Goal: Ask a question

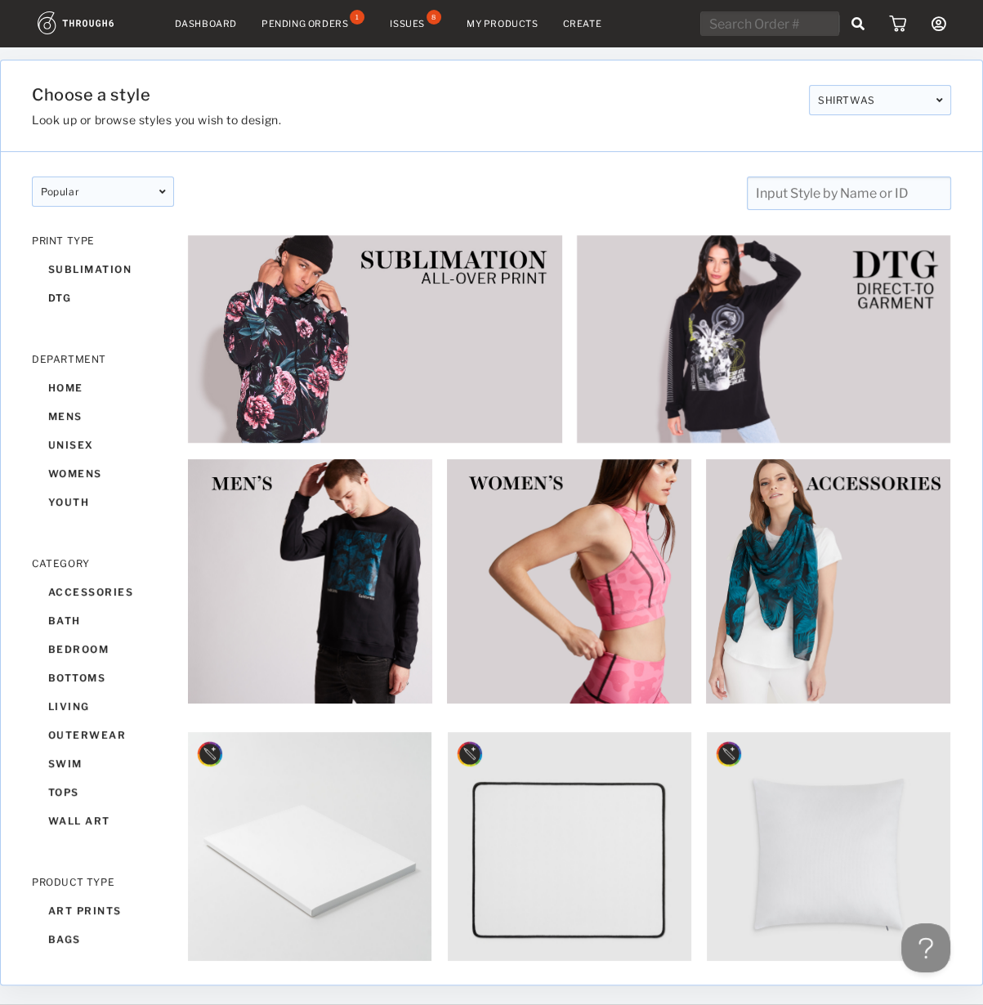
click at [420, 23] on div "Issues" at bounding box center [407, 23] width 35 height 11
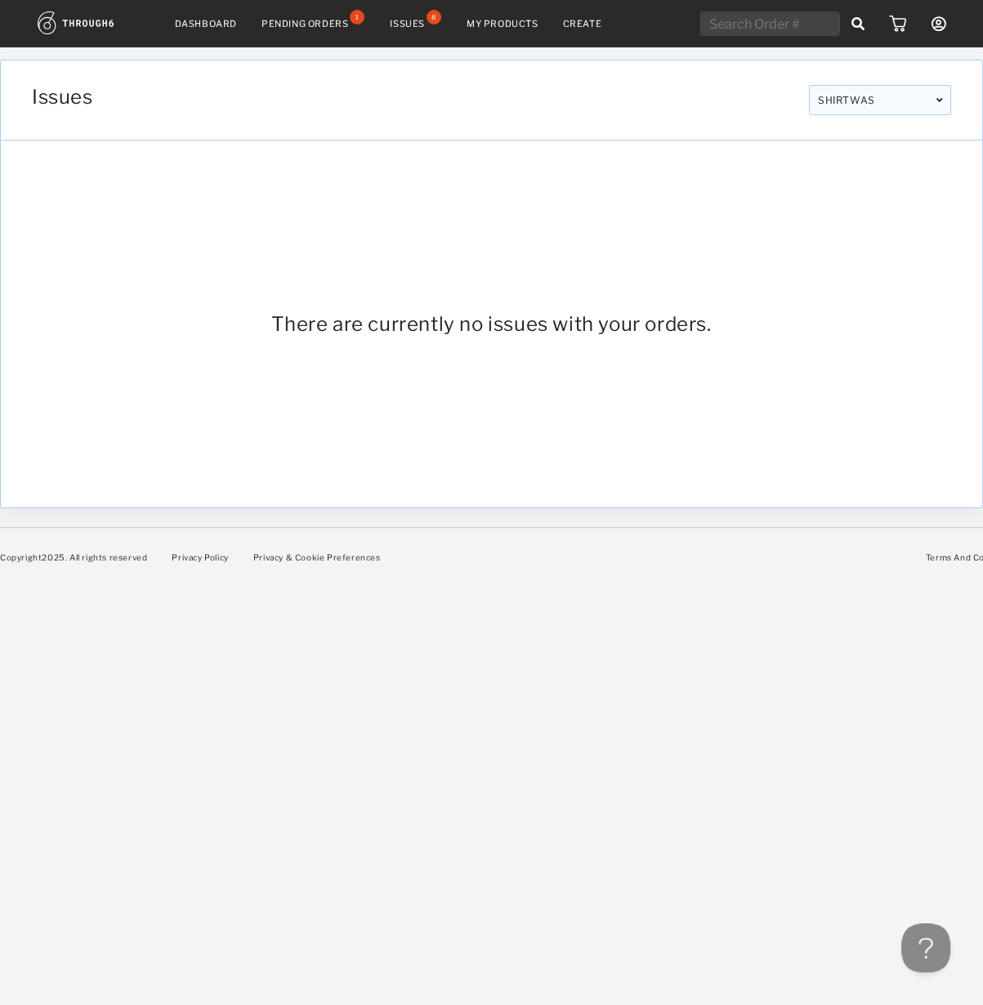
click at [46, 17] on img at bounding box center [94, 22] width 113 height 23
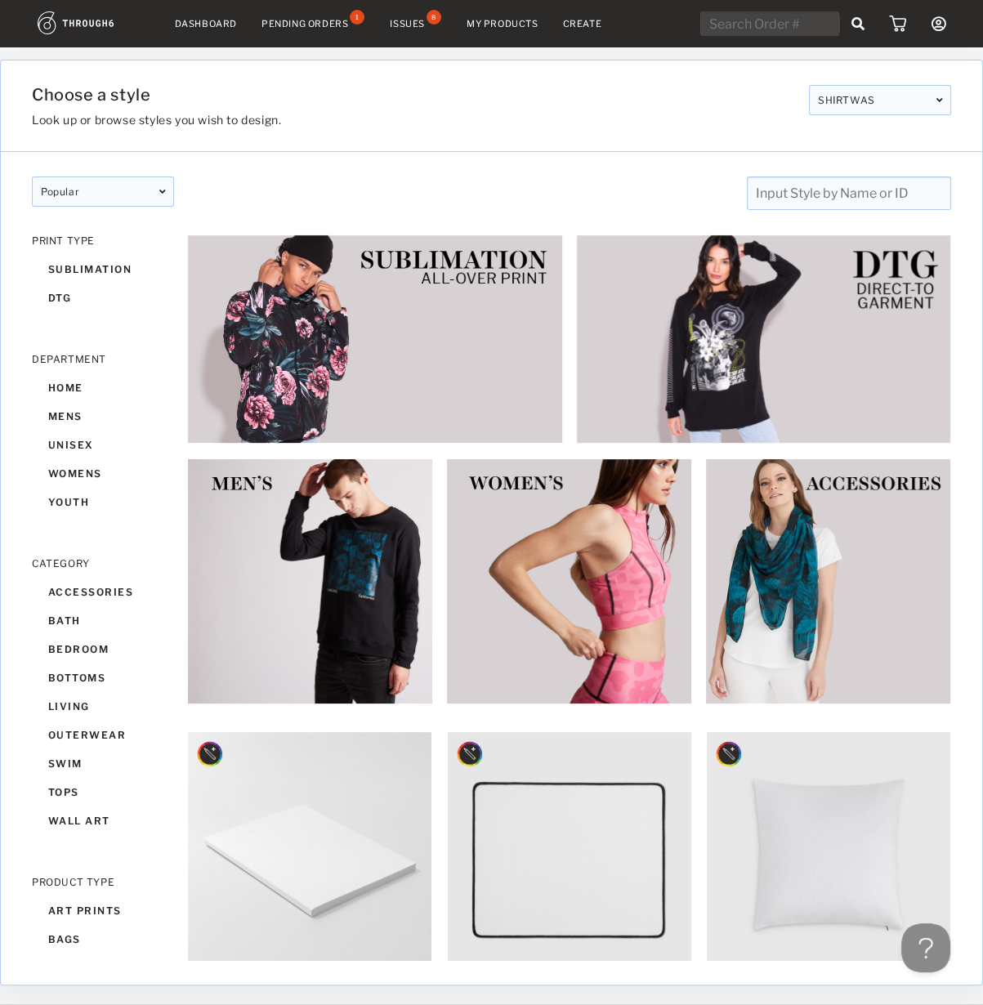
click at [750, 16] on input "text" at bounding box center [769, 23] width 139 height 25
paste input "80284"
type input "80284"
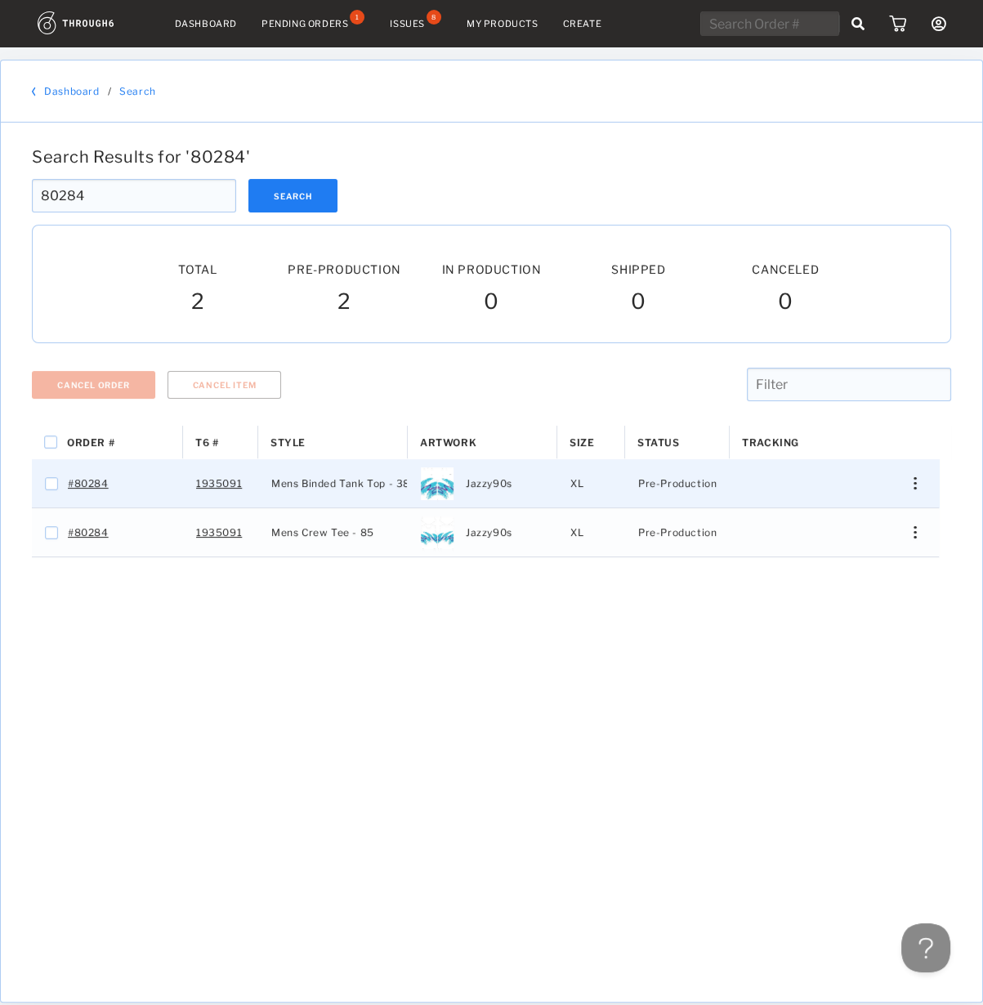
click at [917, 484] on div "Press SPACE to select this row." at bounding box center [908, 483] width 39 height 12
click at [835, 574] on span "View History" at bounding box center [840, 570] width 65 height 21
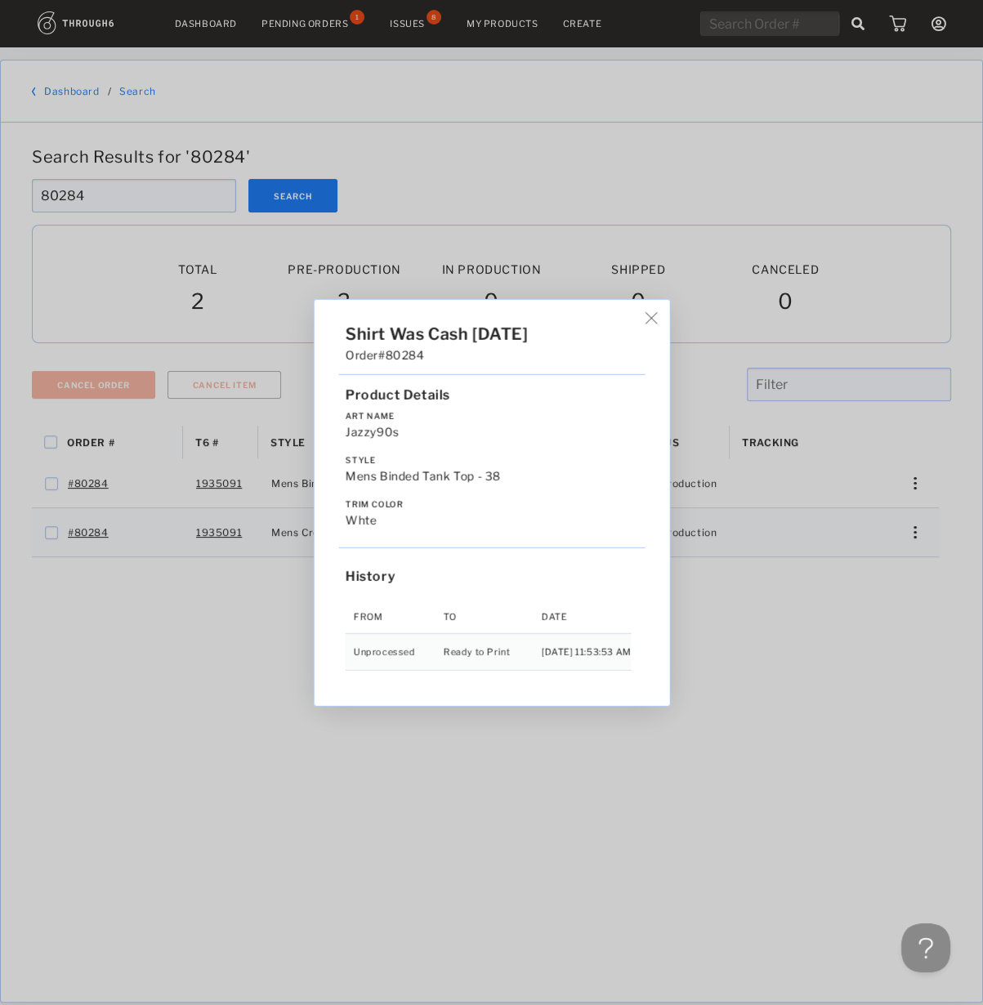
click at [243, 675] on div "Shirt Was Cash 07/05/25 Order #80284 Product Details Art Name Jazzy90s Style Me…" at bounding box center [491, 502] width 983 height 1005
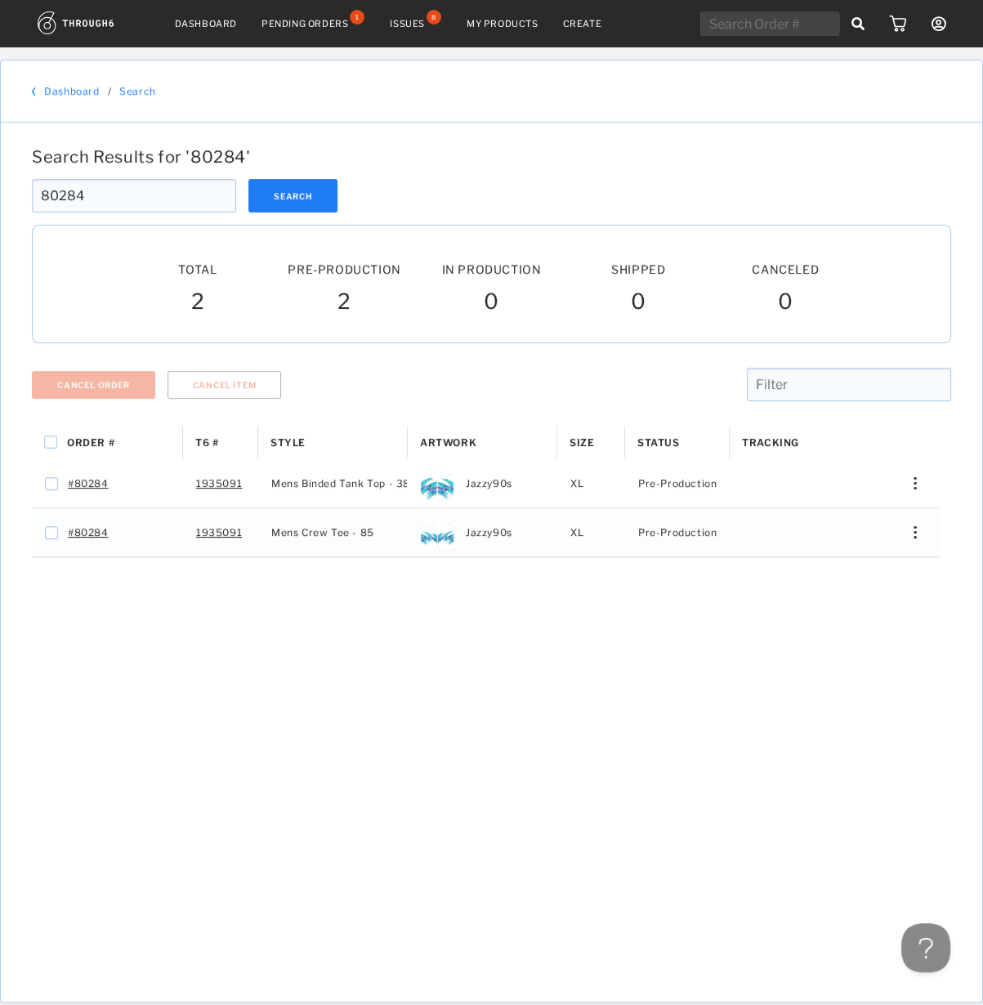
drag, startPoint x: 113, startPoint y: 185, endPoint x: -22, endPoint y: 203, distance: 135.9
click at [0, 203] on html "Dashboard Pending Orders 1 Issues 8 My Products Create My Account Brands Create…" at bounding box center [491, 502] width 983 height 1005
paste input "08"
type input "80208"
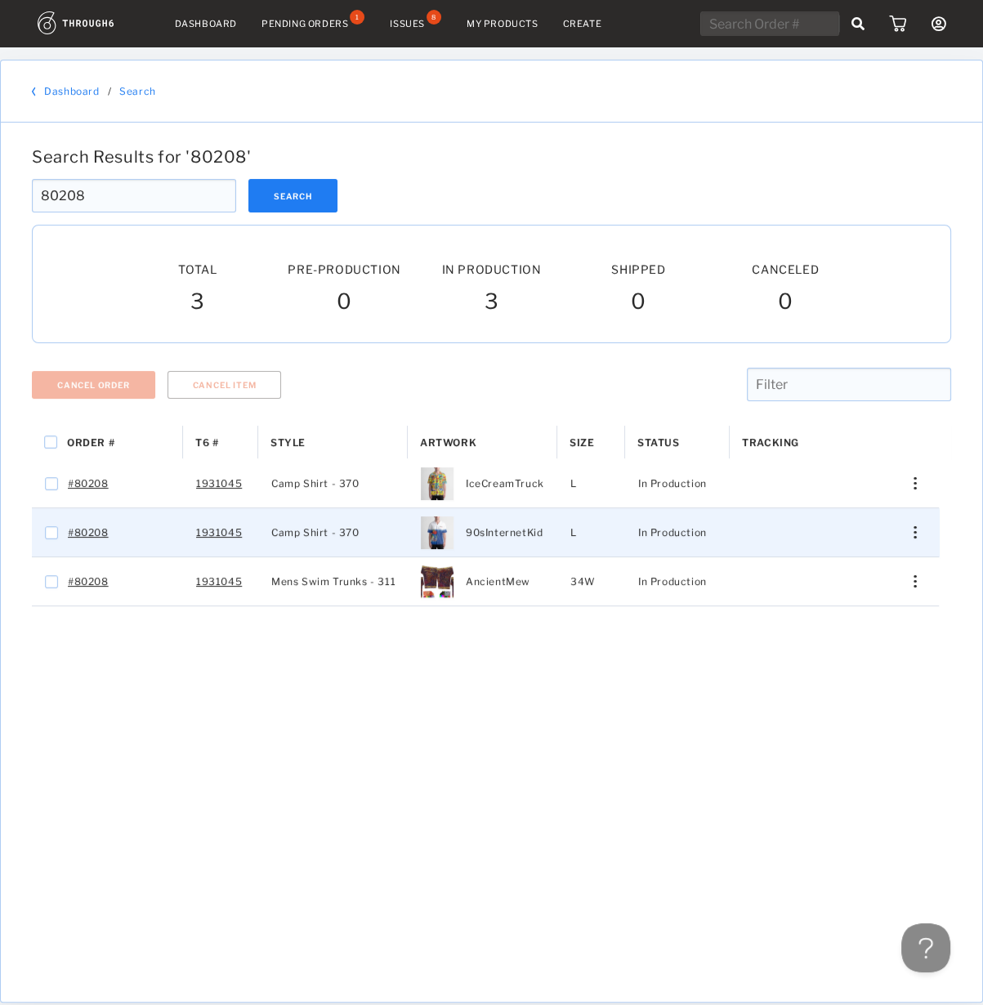
click at [916, 529] on div "Press SPACE to select this row." at bounding box center [908, 532] width 39 height 12
click at [833, 622] on span "View History" at bounding box center [840, 619] width 65 height 21
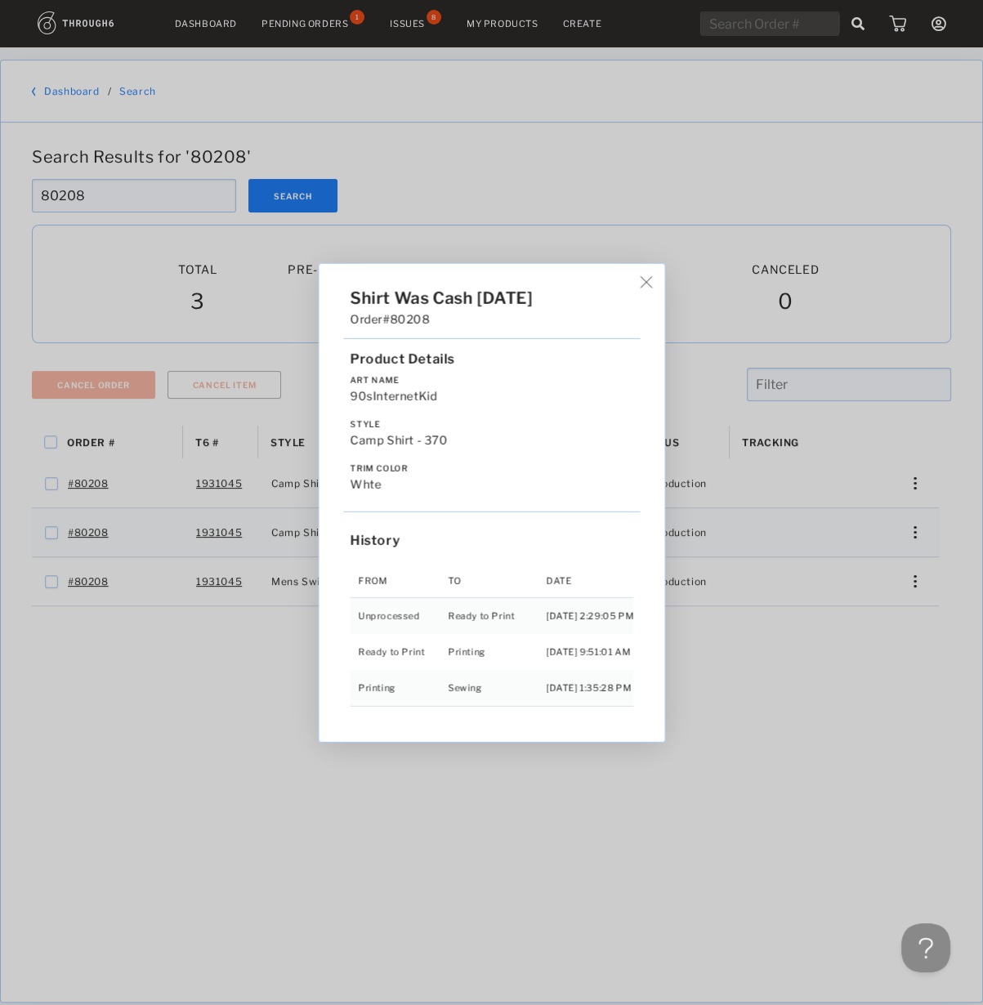
click at [725, 708] on div "Shirt Was Cash 05/19/25 Order #80208 Product Details Art Name 90sInternetKid St…" at bounding box center [491, 502] width 983 height 1005
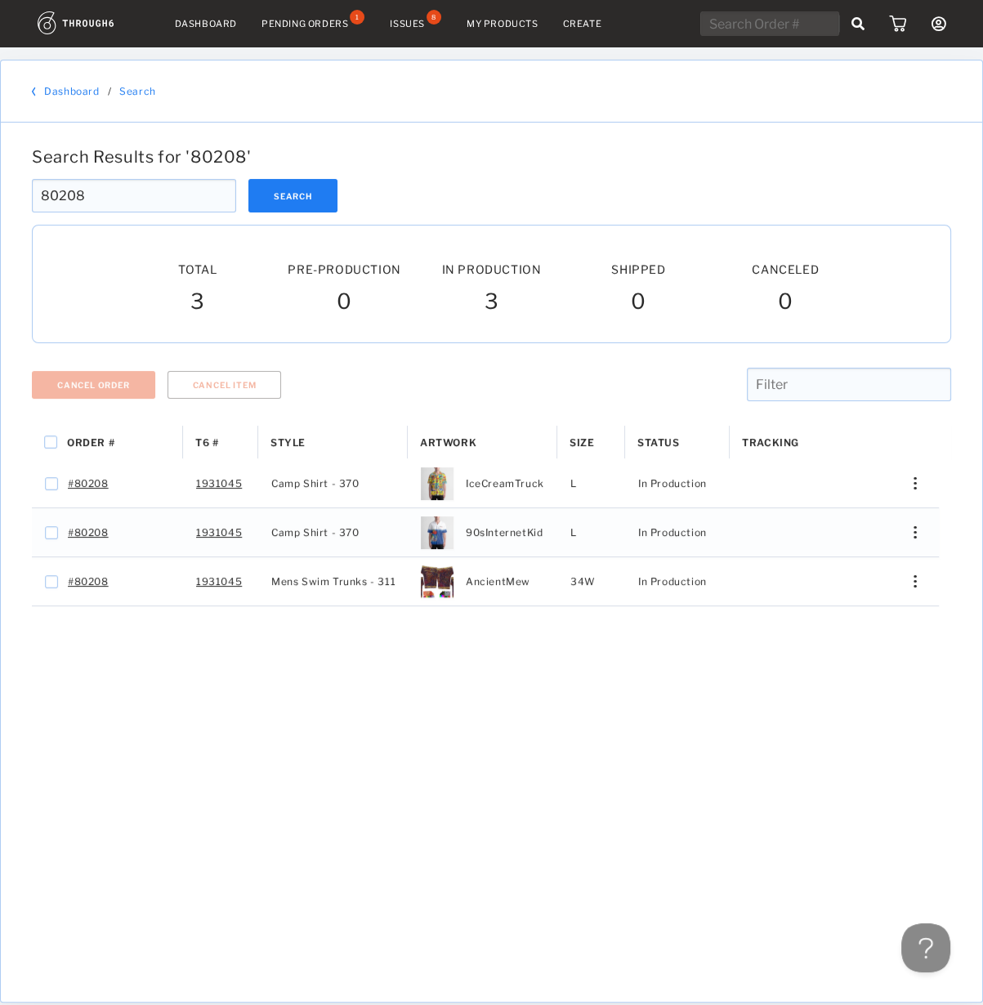
click at [774, 33] on input "text" at bounding box center [769, 23] width 139 height 25
paste input "80281"
type input "80281"
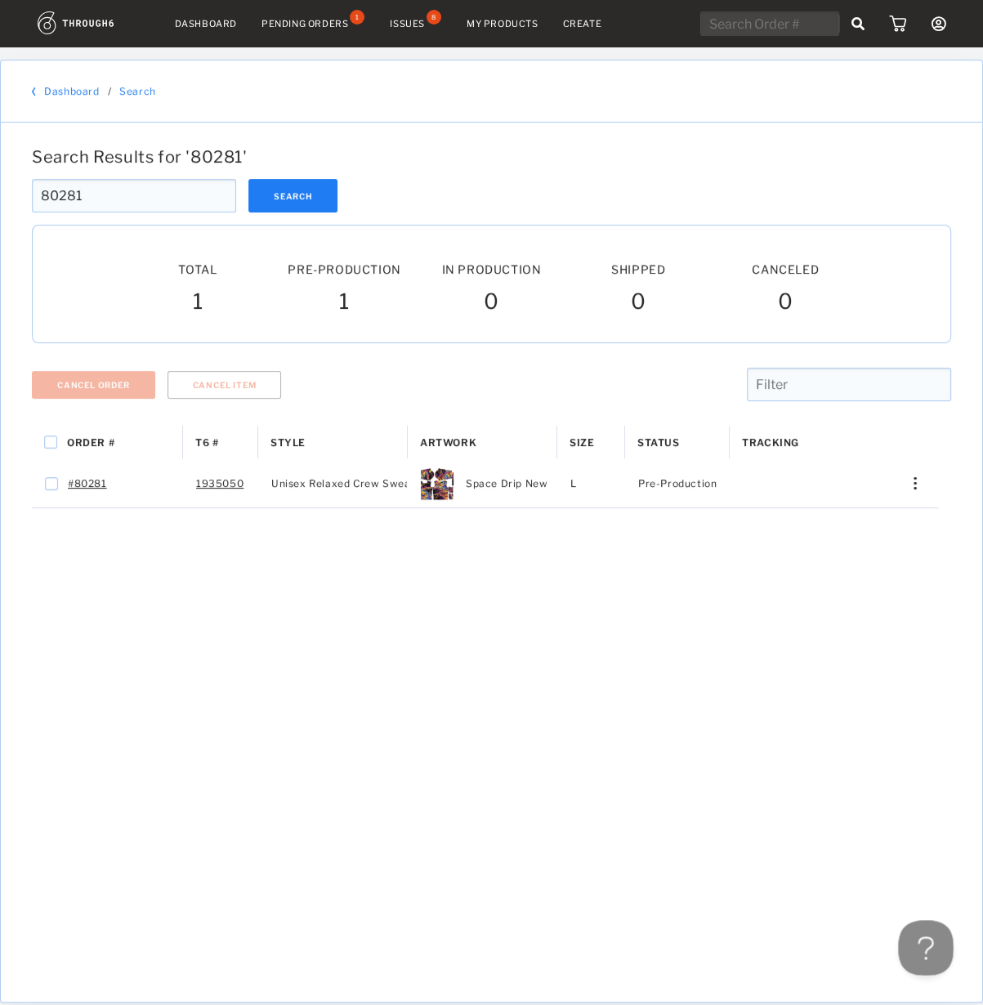
click at [929, 943] on button at bounding box center [922, 944] width 49 height 49
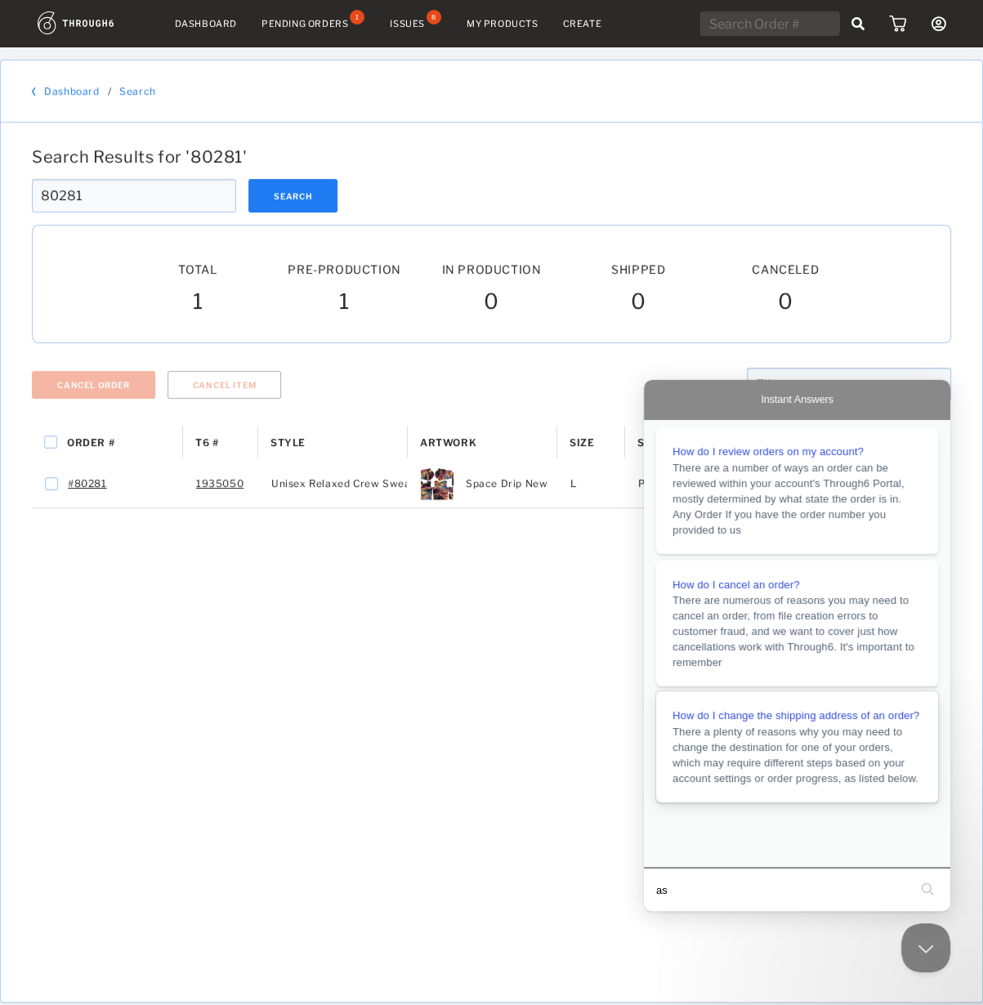
type input "asd"
click button "search" at bounding box center [927, 889] width 26 height 26
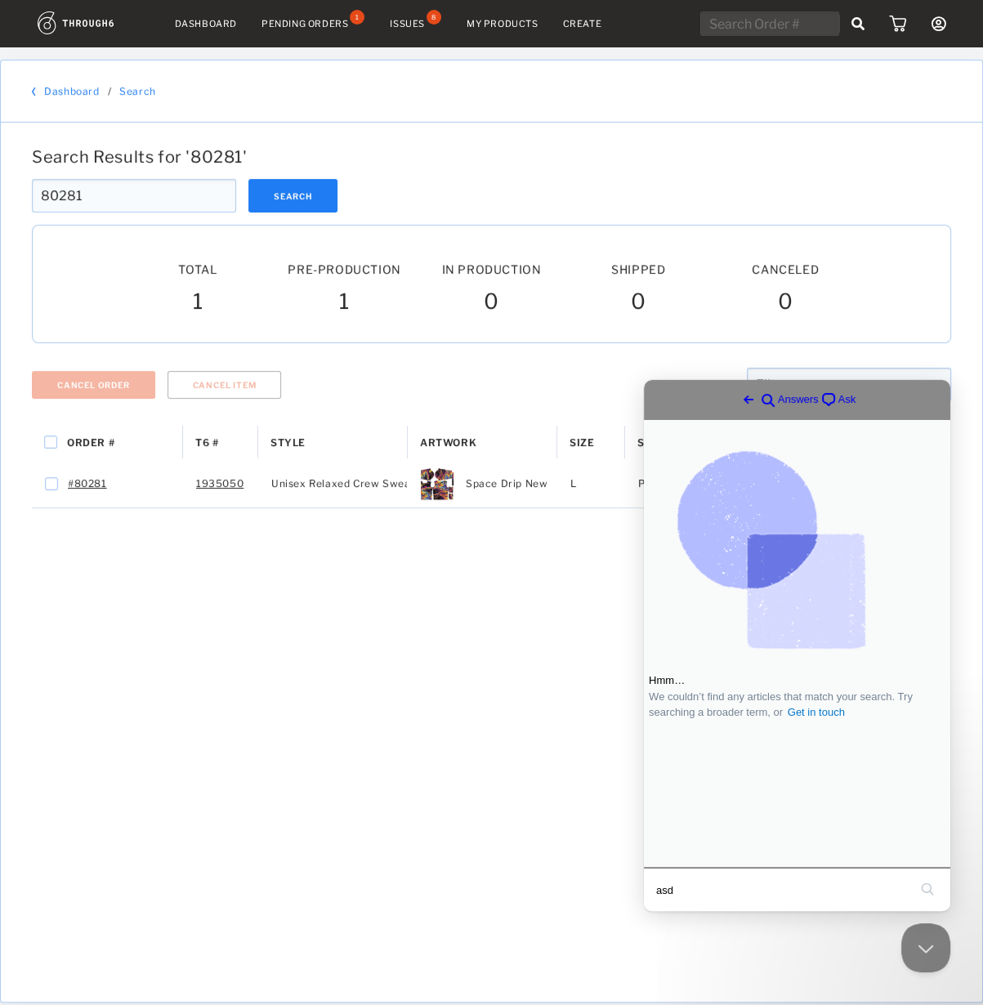
click at [824, 396] on span "chat-square" at bounding box center [829, 400] width 20 height 20
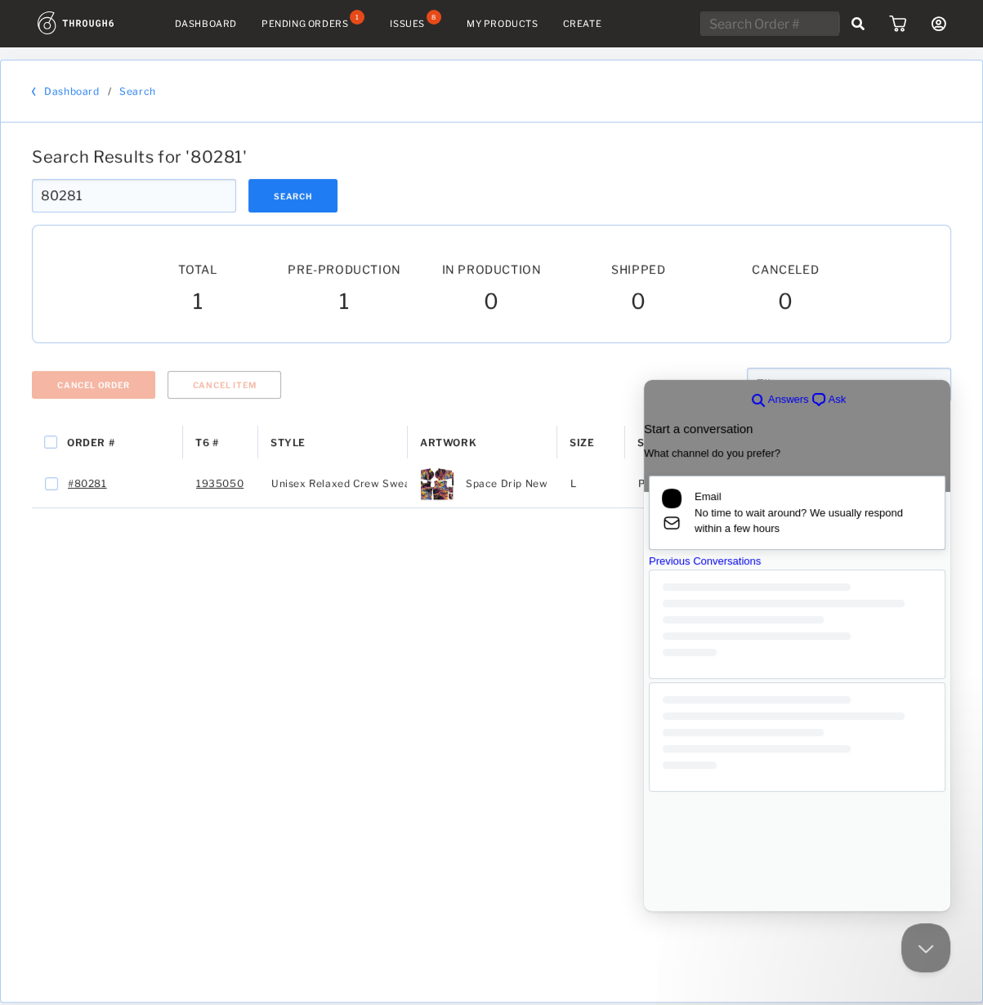
click at [727, 533] on span "No time to wait around? We usually respond within a few hours" at bounding box center [813, 521] width 238 height 32
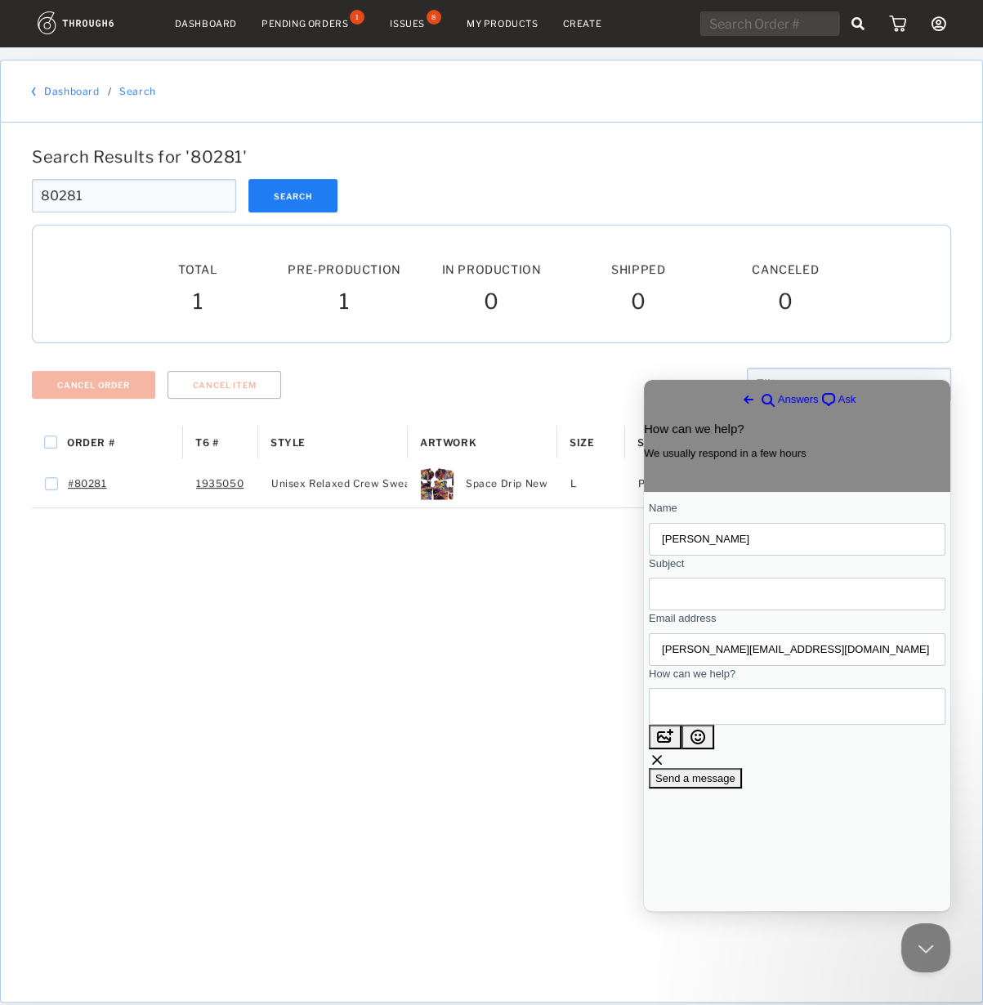
click at [741, 603] on input "Subject" at bounding box center [797, 593] width 270 height 29
type input "Cancel order"
type textarea "Please cancel #80281"
click at [735, 784] on span "Send a message" at bounding box center [695, 778] width 80 height 12
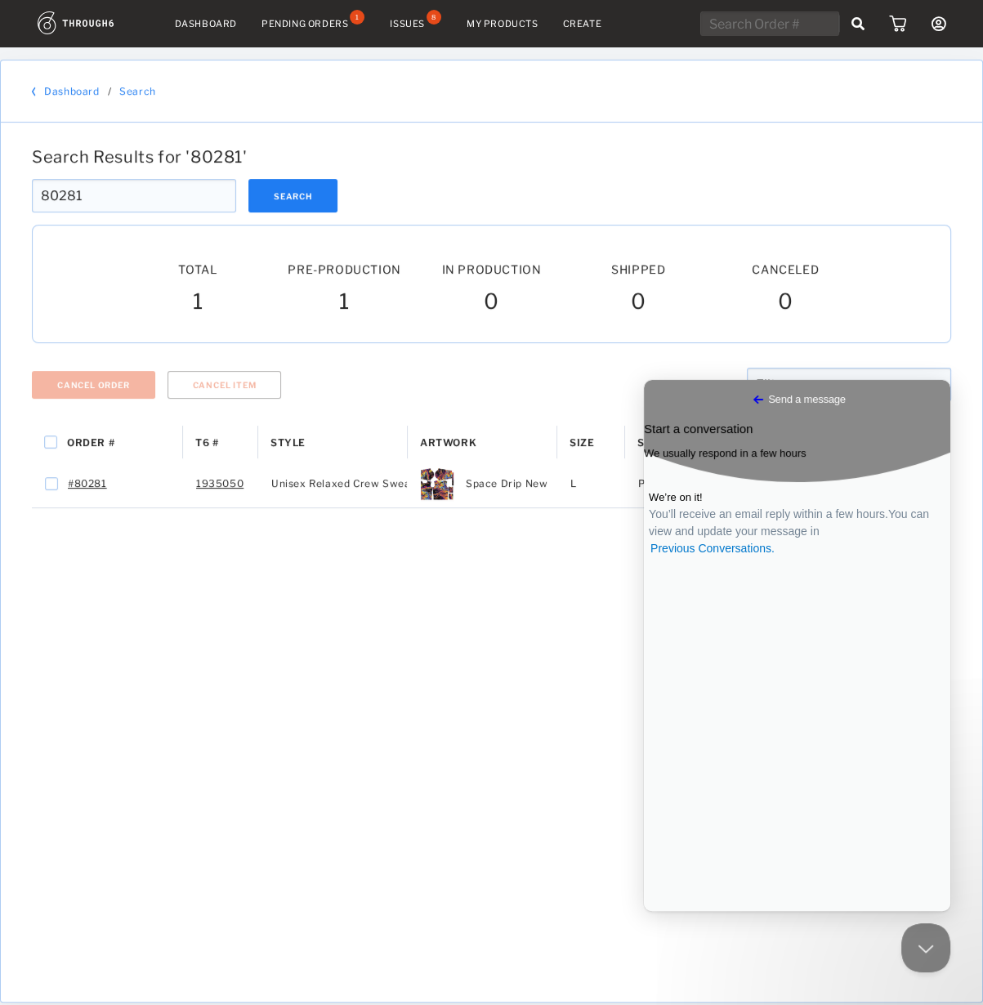
click at [752, 18] on input "text" at bounding box center [769, 23] width 139 height 25
paste input "80261"
type input "80261"
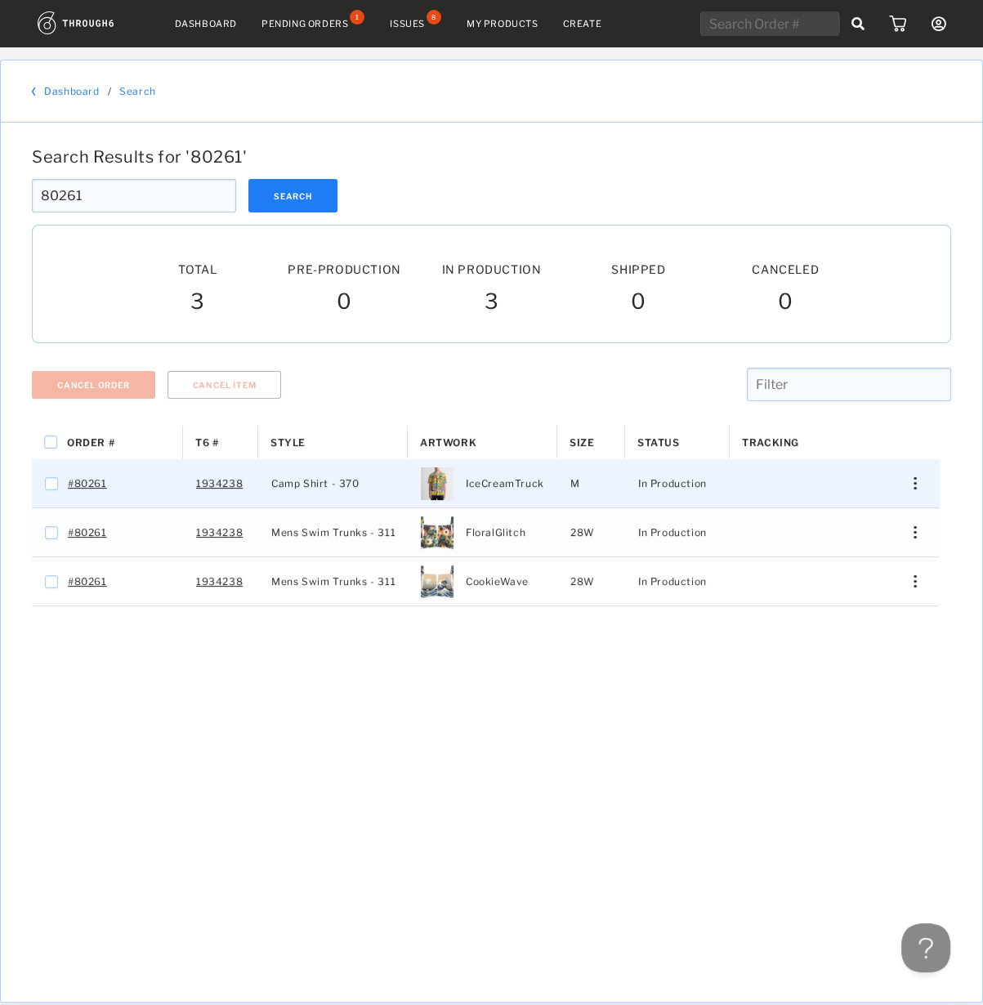
click at [919, 487] on div "Press SPACE to select this row." at bounding box center [908, 483] width 39 height 12
click at [808, 561] on span "View History" at bounding box center [840, 570] width 65 height 21
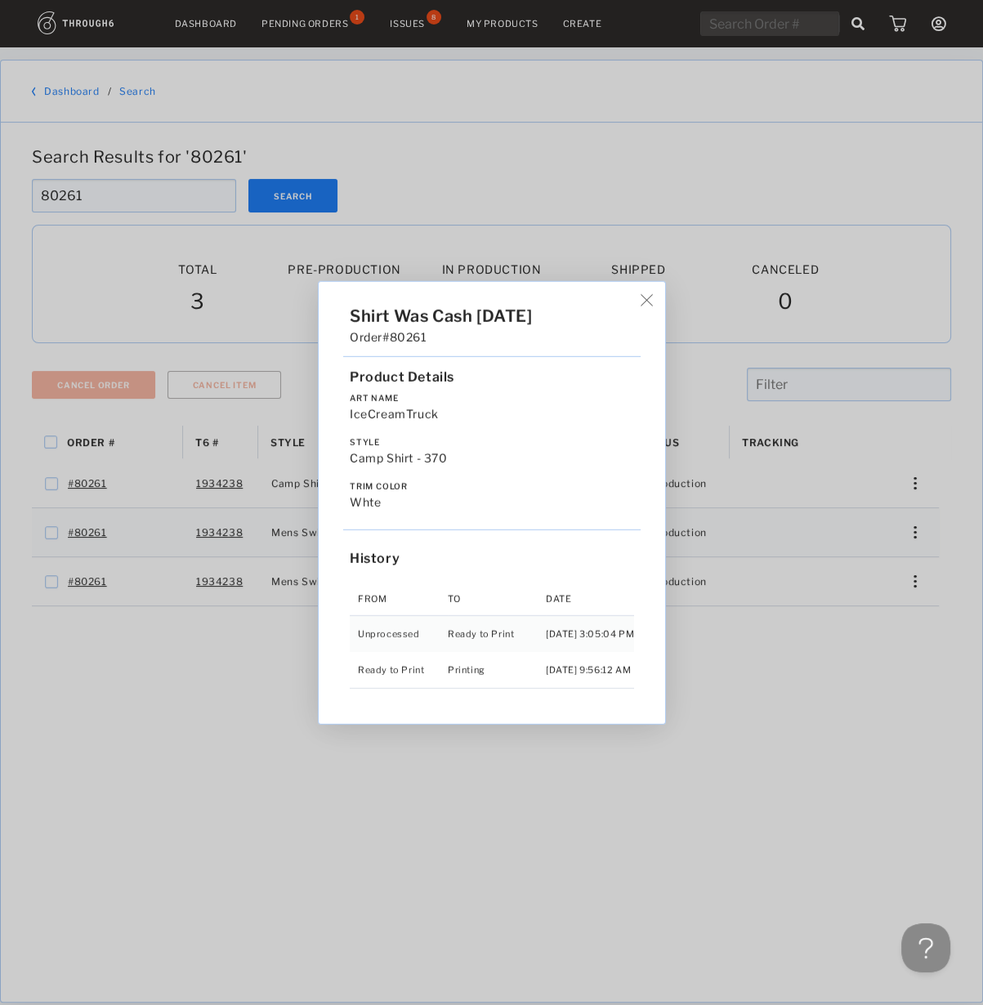
click at [793, 466] on div "Shirt Was Cash 06/22/25 Order #80261 Product Details Art Name IceCreamTruck Sty…" at bounding box center [491, 502] width 983 height 1005
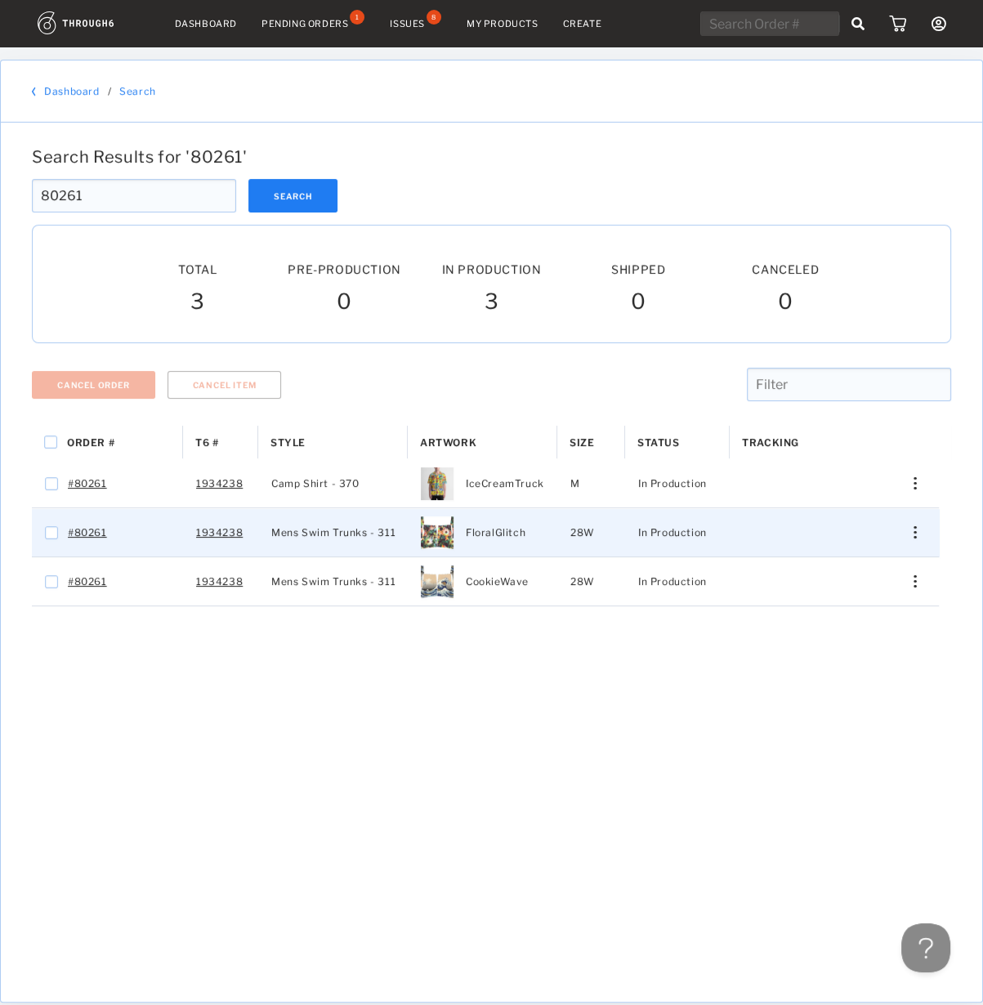
click at [921, 526] on div "Press SPACE to select this row." at bounding box center [908, 532] width 39 height 12
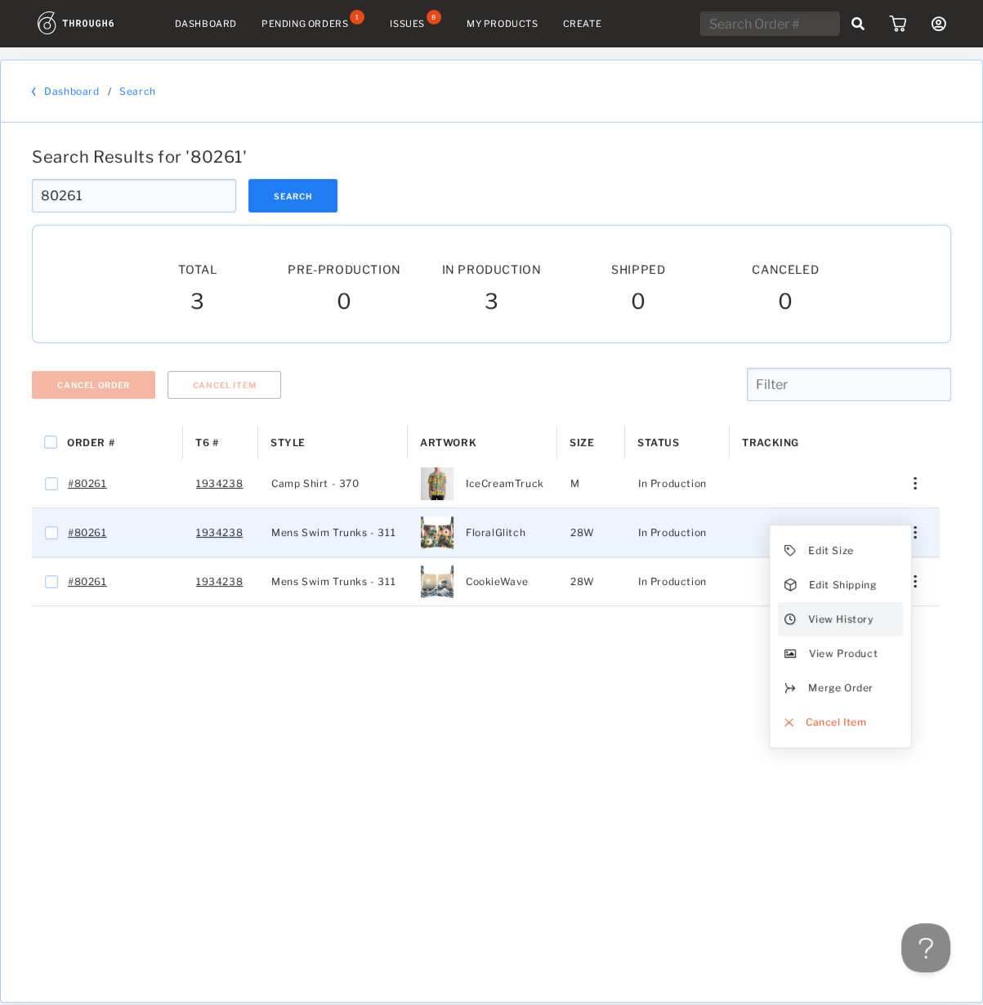
click at [850, 615] on span "View History" at bounding box center [840, 619] width 65 height 21
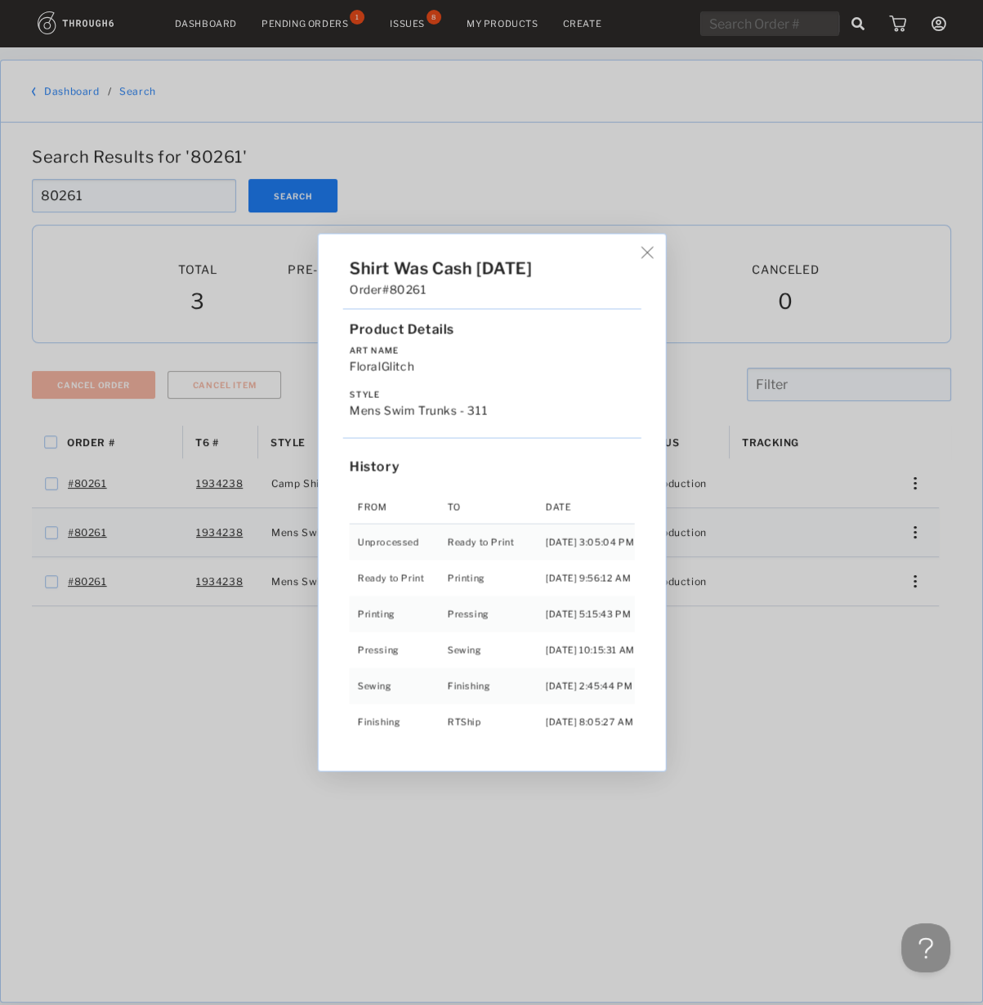
click at [837, 636] on div "Shirt Was Cash 06/22/25 Order #80261 Product Details Art Name FloralGlitch Styl…" at bounding box center [491, 502] width 983 height 1005
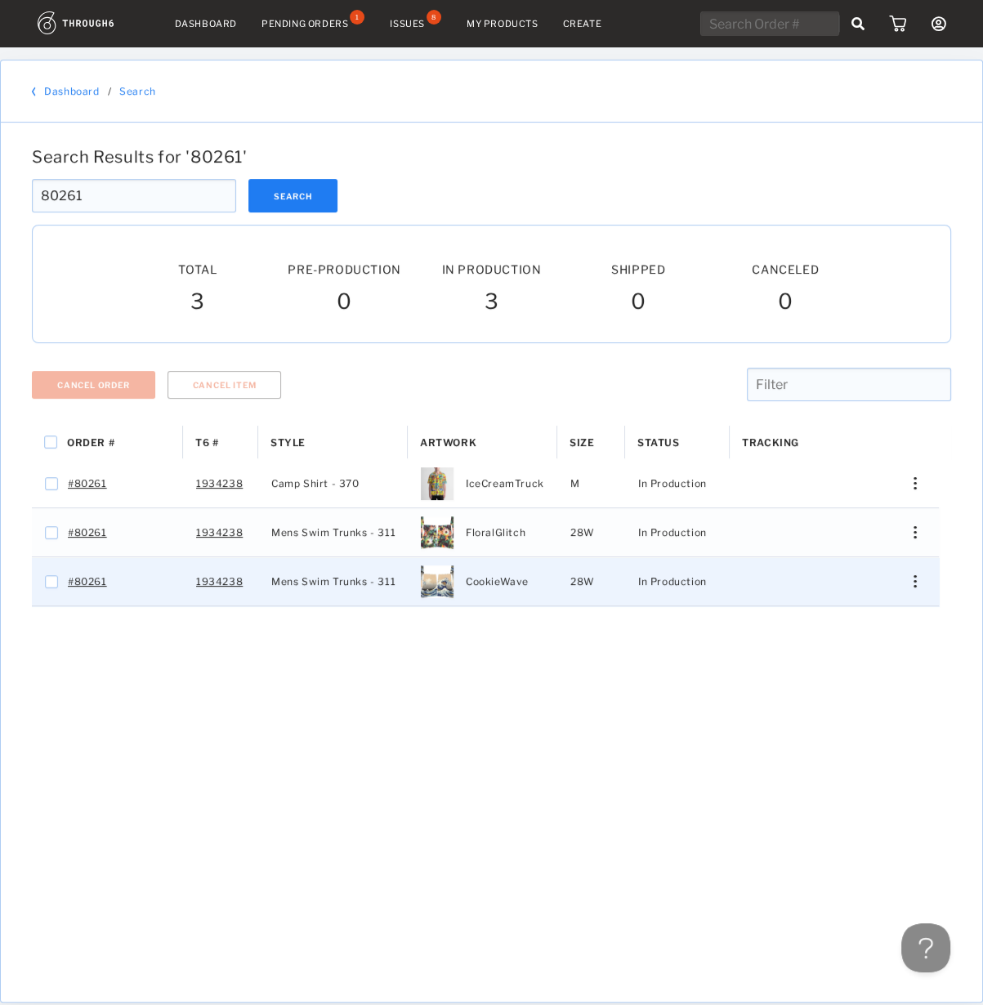
click at [918, 580] on div "Press SPACE to select this row." at bounding box center [908, 581] width 39 height 12
click at [854, 663] on span "View History" at bounding box center [840, 668] width 65 height 21
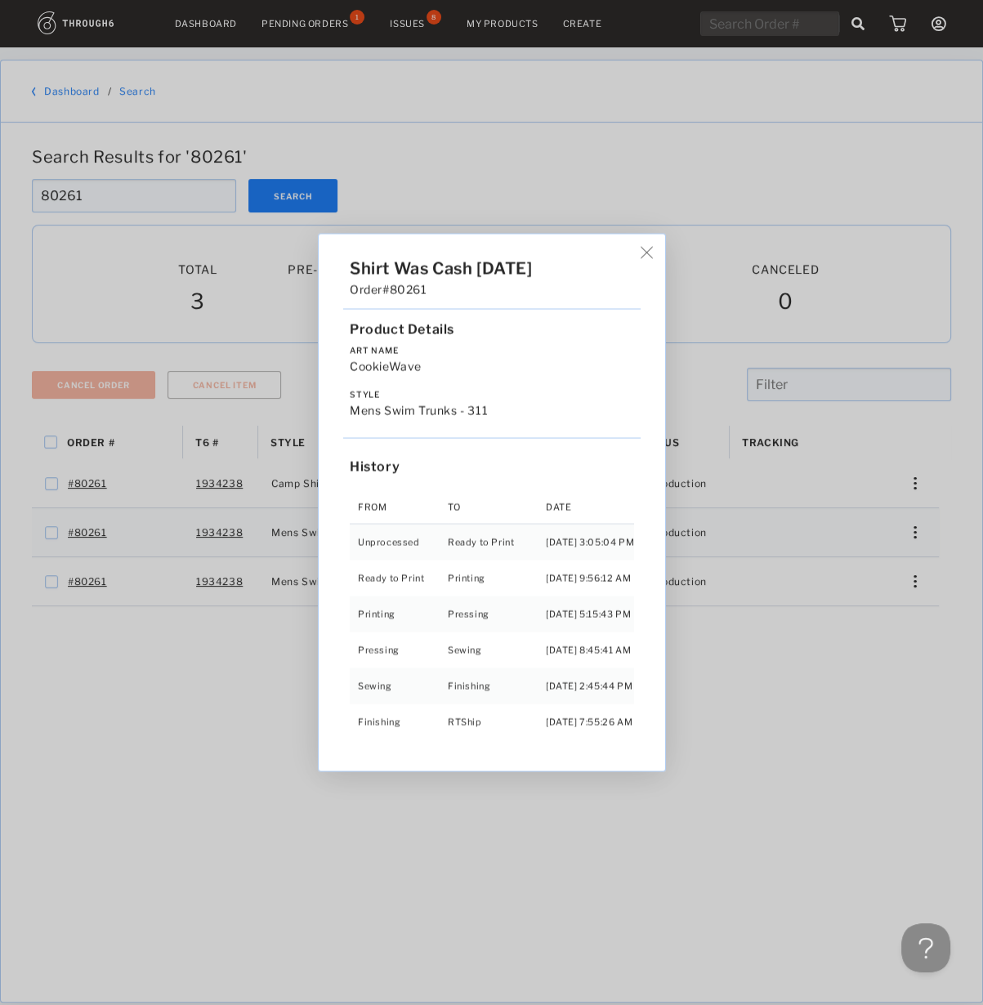
click at [810, 810] on div "Shirt Was Cash 06/22/25 Order #80261 Product Details Art Name CookieWave Style …" at bounding box center [491, 502] width 983 height 1005
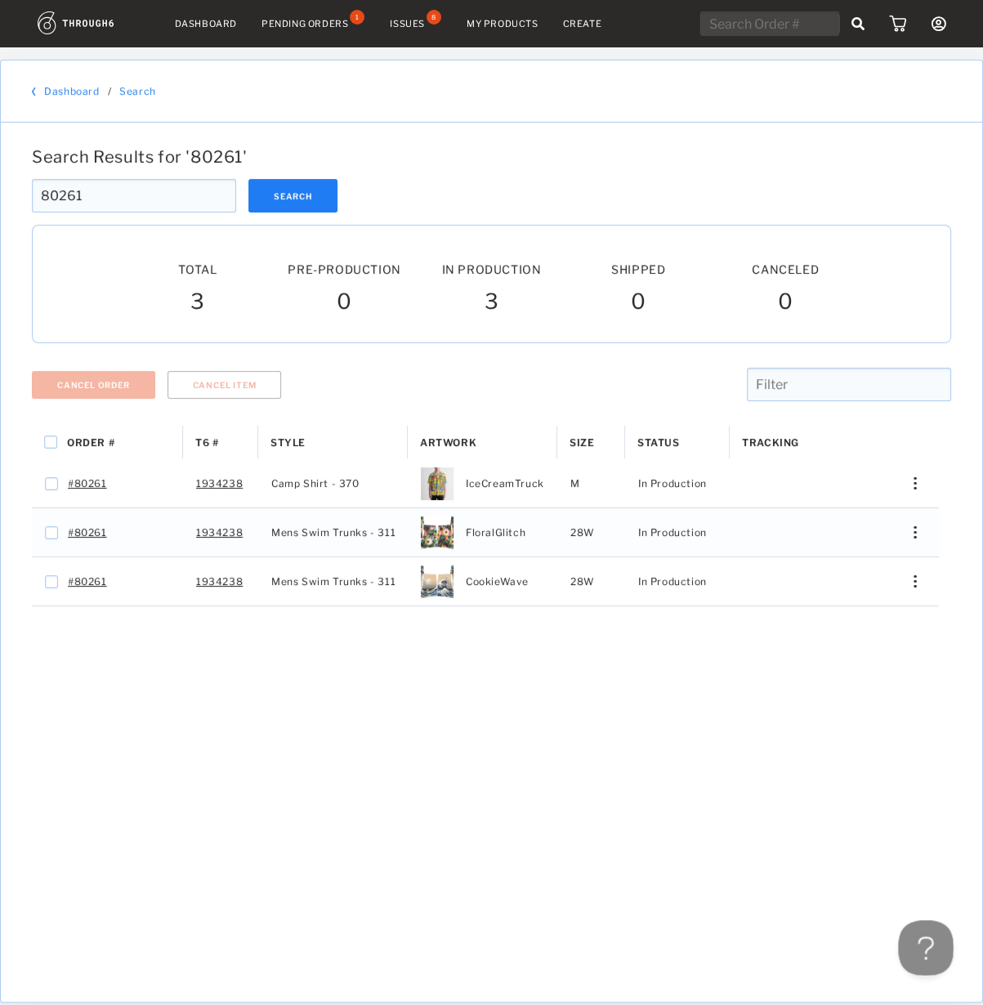
click at [945, 956] on div at bounding box center [922, 944] width 49 height 49
click at [917, 953] on button at bounding box center [922, 944] width 49 height 49
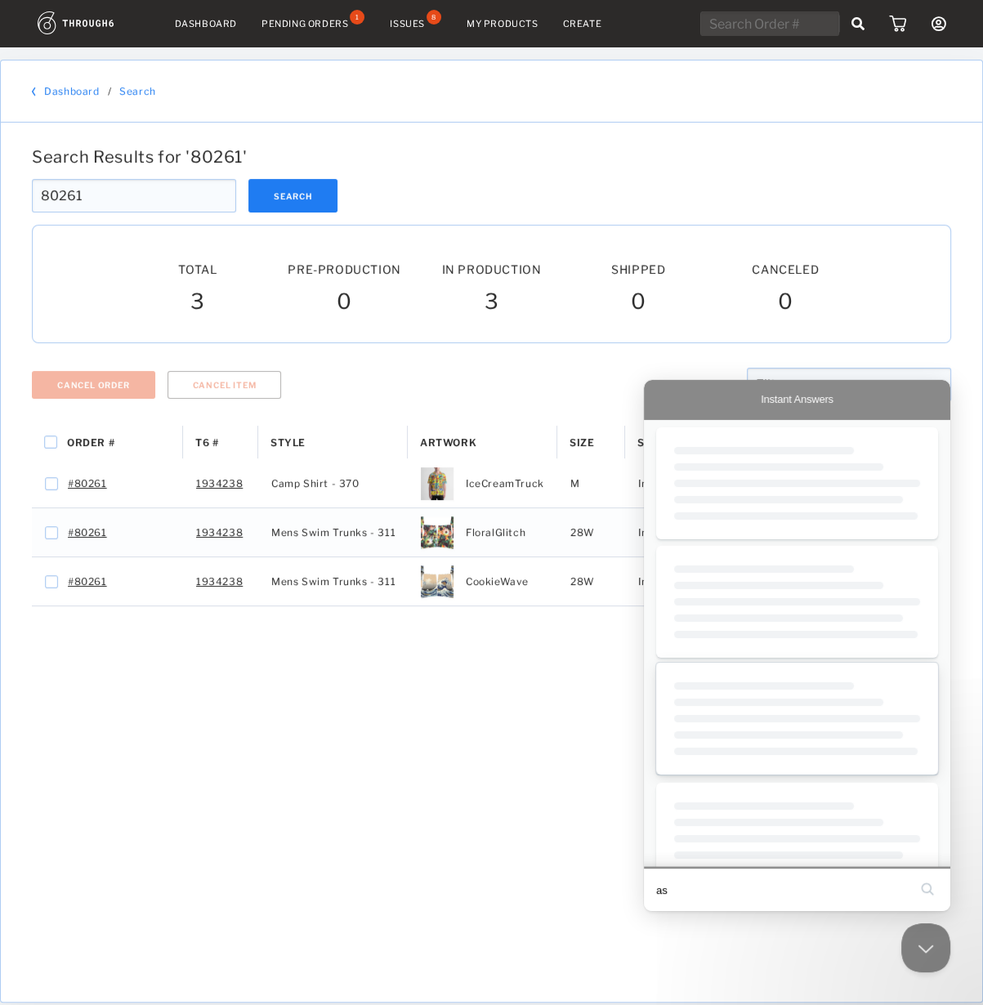
type input "asd"
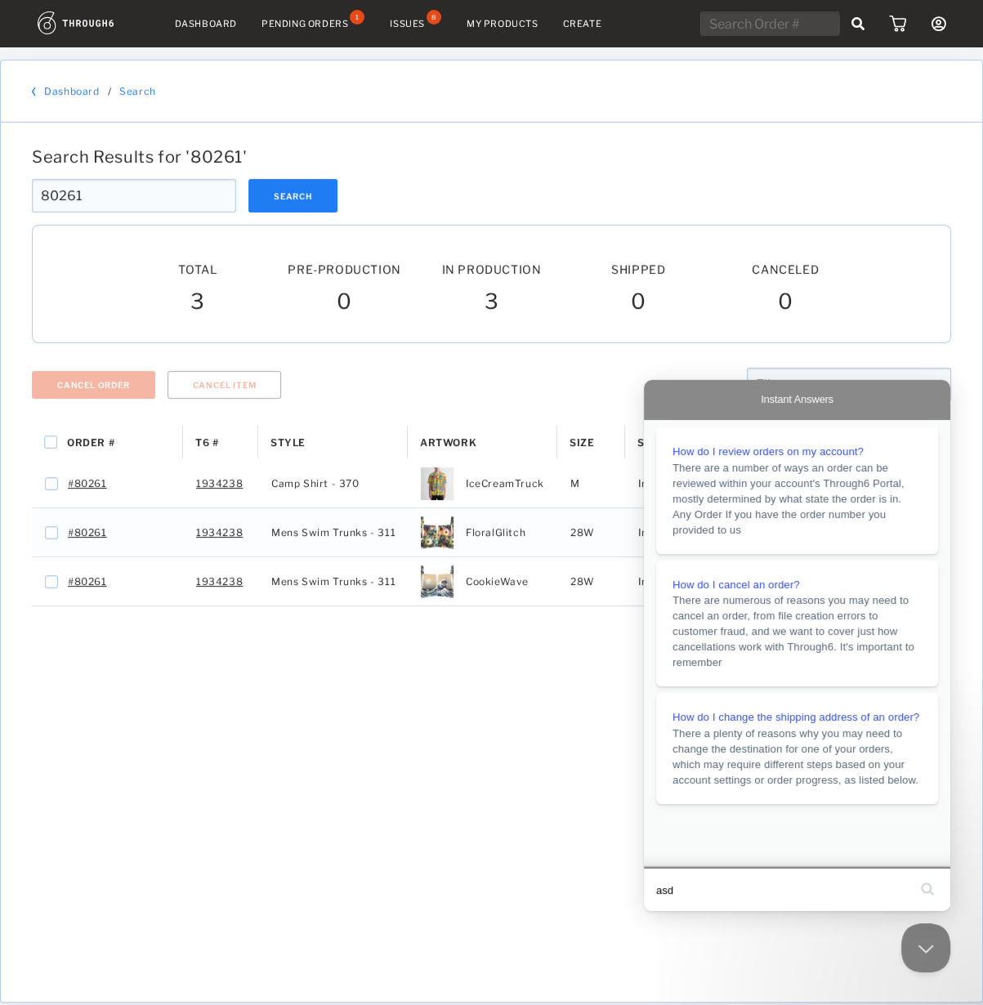
click button "search" at bounding box center [927, 889] width 26 height 26
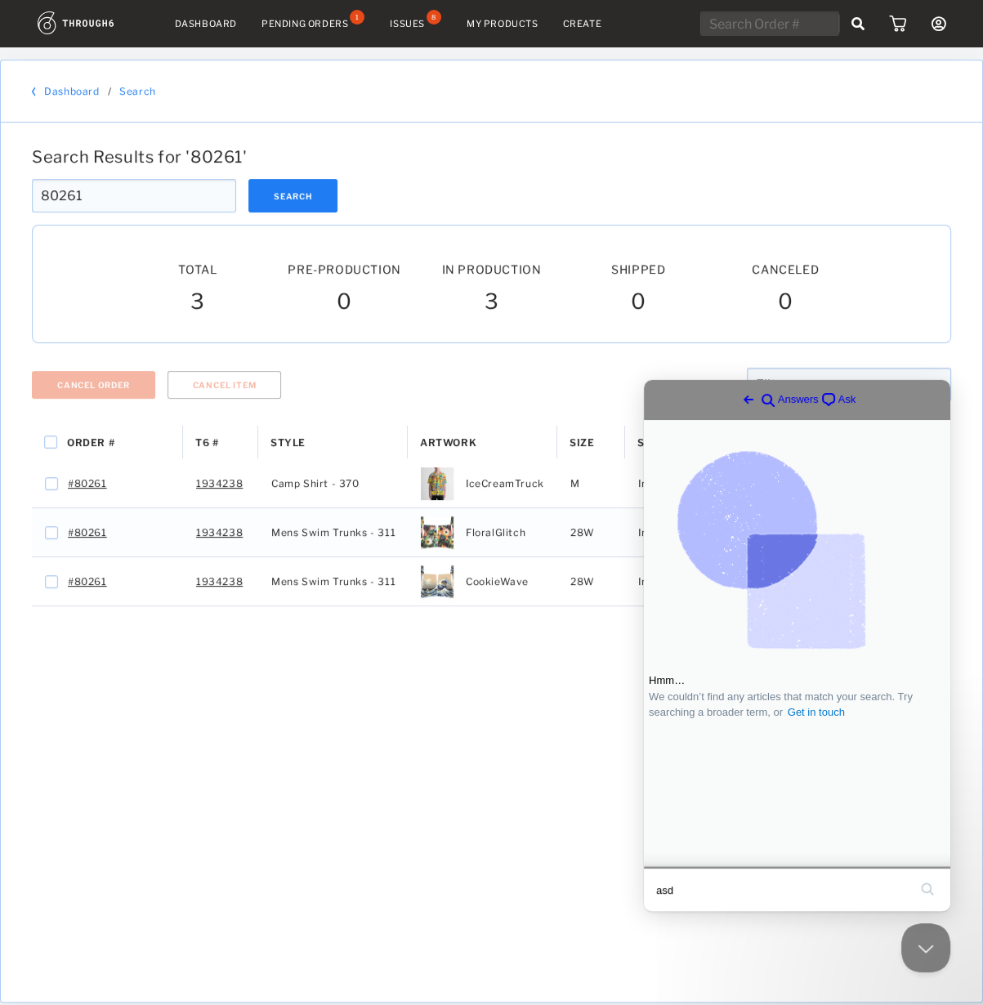
click at [819, 400] on span "chat-square" at bounding box center [829, 400] width 20 height 20
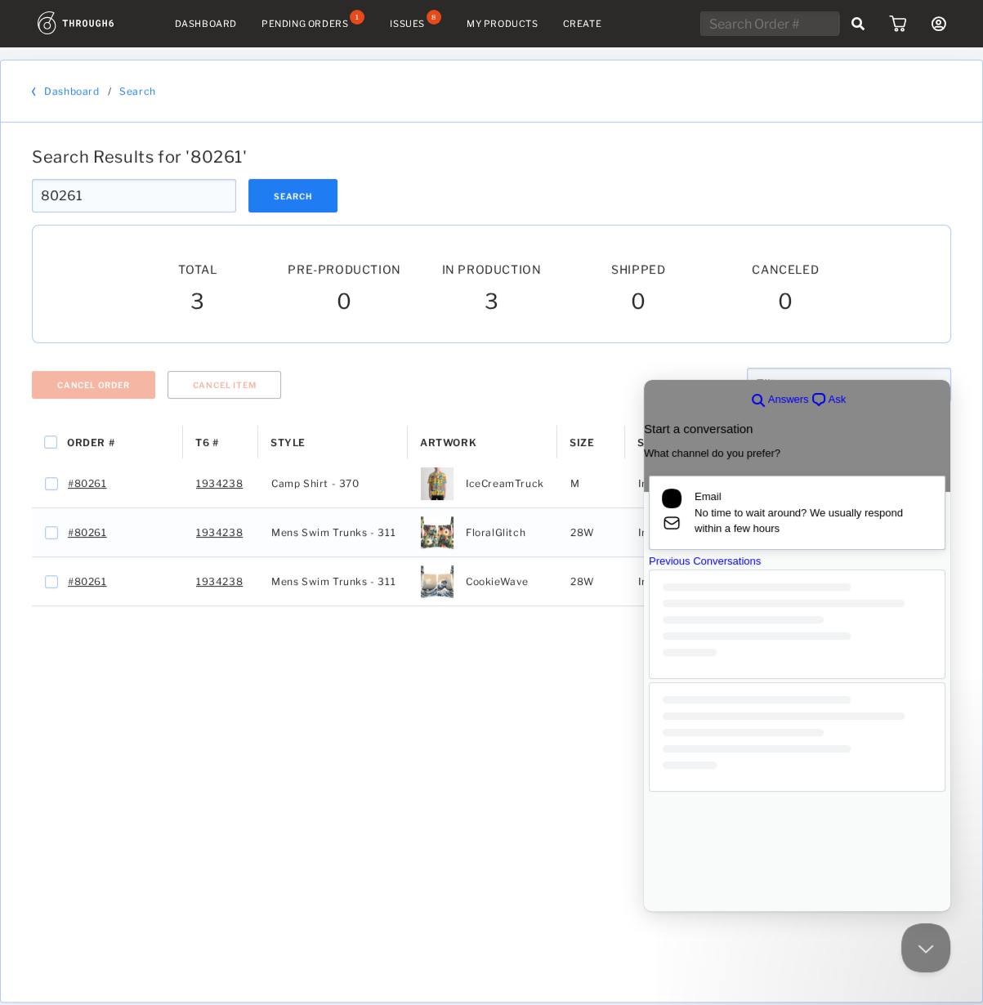
click at [831, 512] on span "No time to wait around? We usually respond within a few hours" at bounding box center [813, 521] width 238 height 32
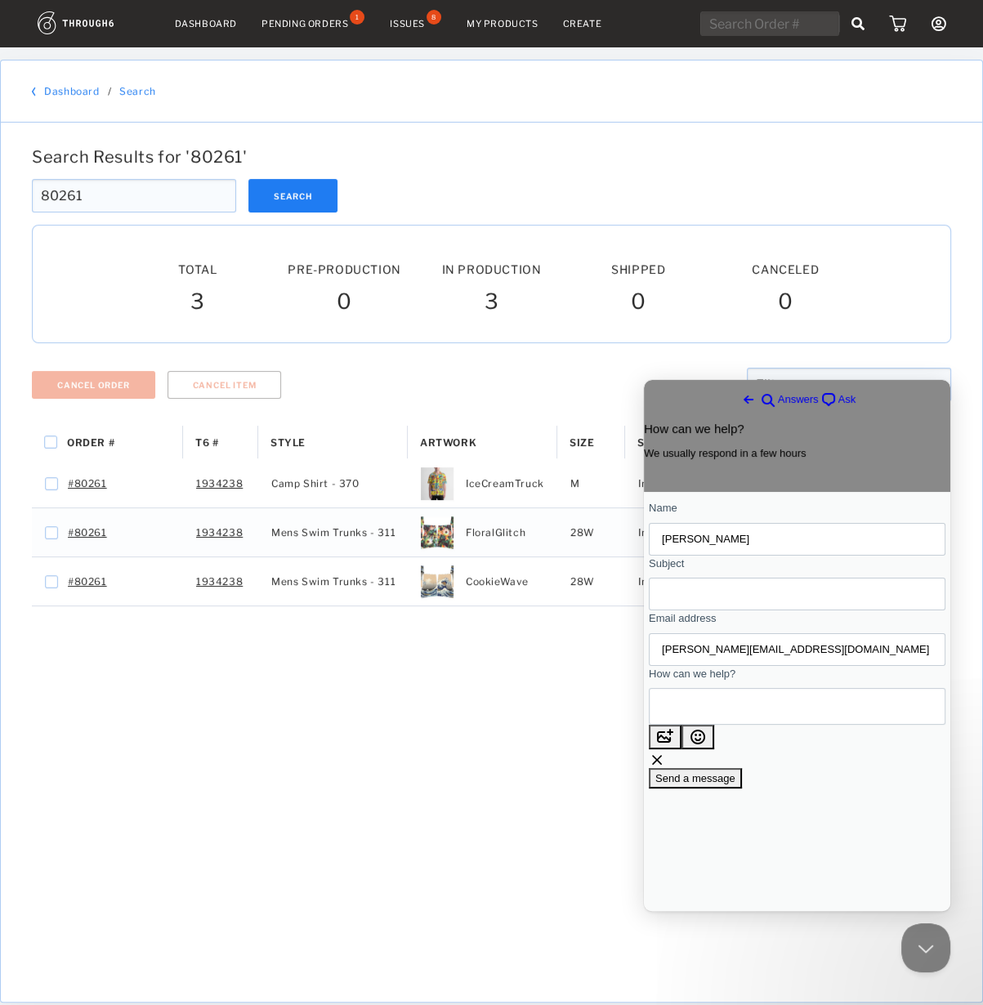
click at [739, 609] on input "Subject" at bounding box center [797, 593] width 270 height 29
type input "Cancel 1 item and ship"
type textarea "H"
type textarea "Camp Shirt in order #80261 is stuck. Please cancel that one and ship the swim t…"
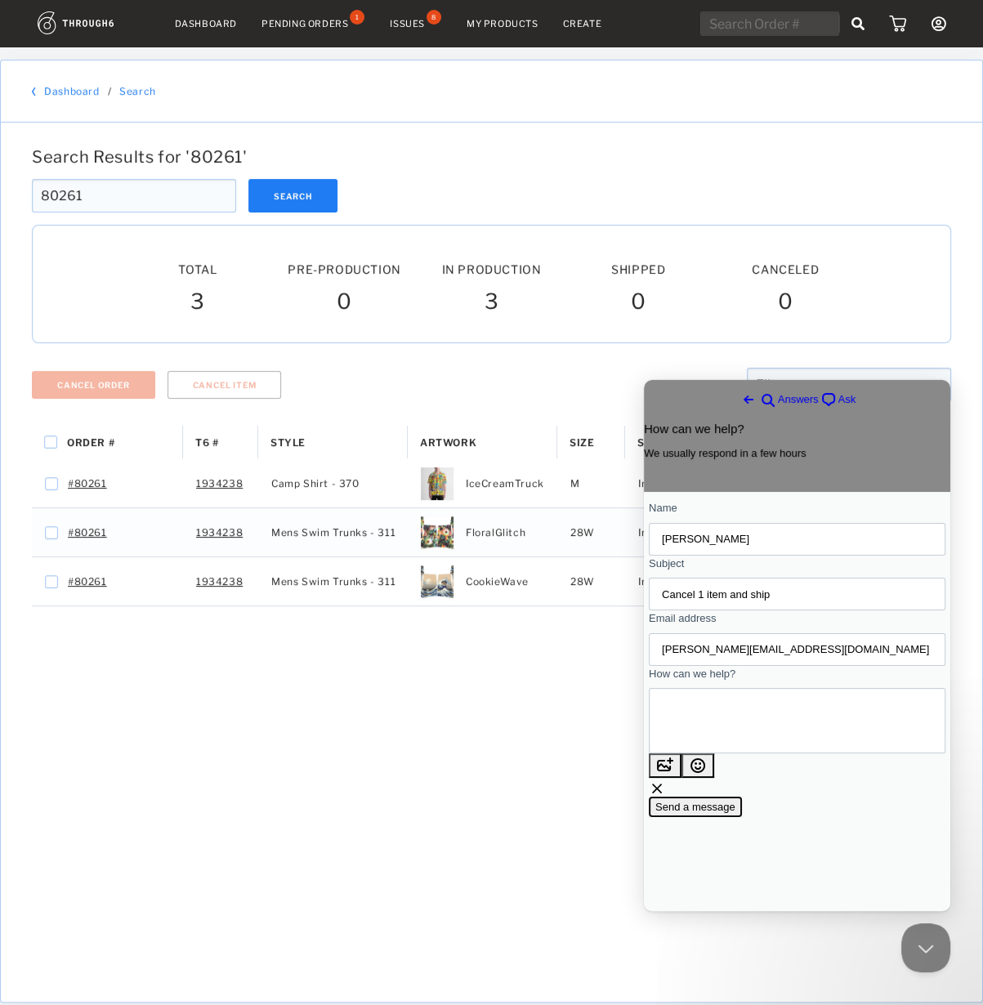
click at [735, 803] on span "Send a message" at bounding box center [695, 807] width 80 height 12
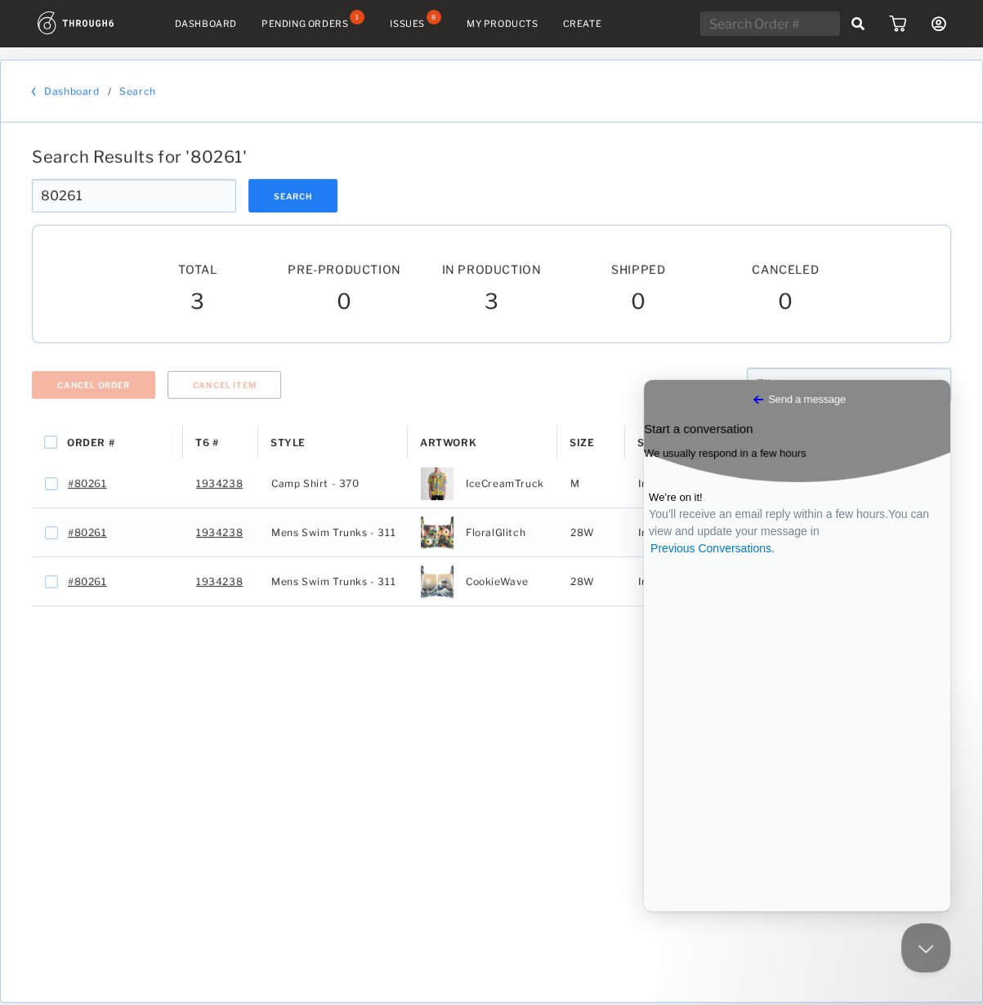
click at [93, 205] on input "80261" at bounding box center [134, 195] width 204 height 33
click at [799, 23] on input "text" at bounding box center [769, 23] width 139 height 25
paste input "80288"
type input "80288"
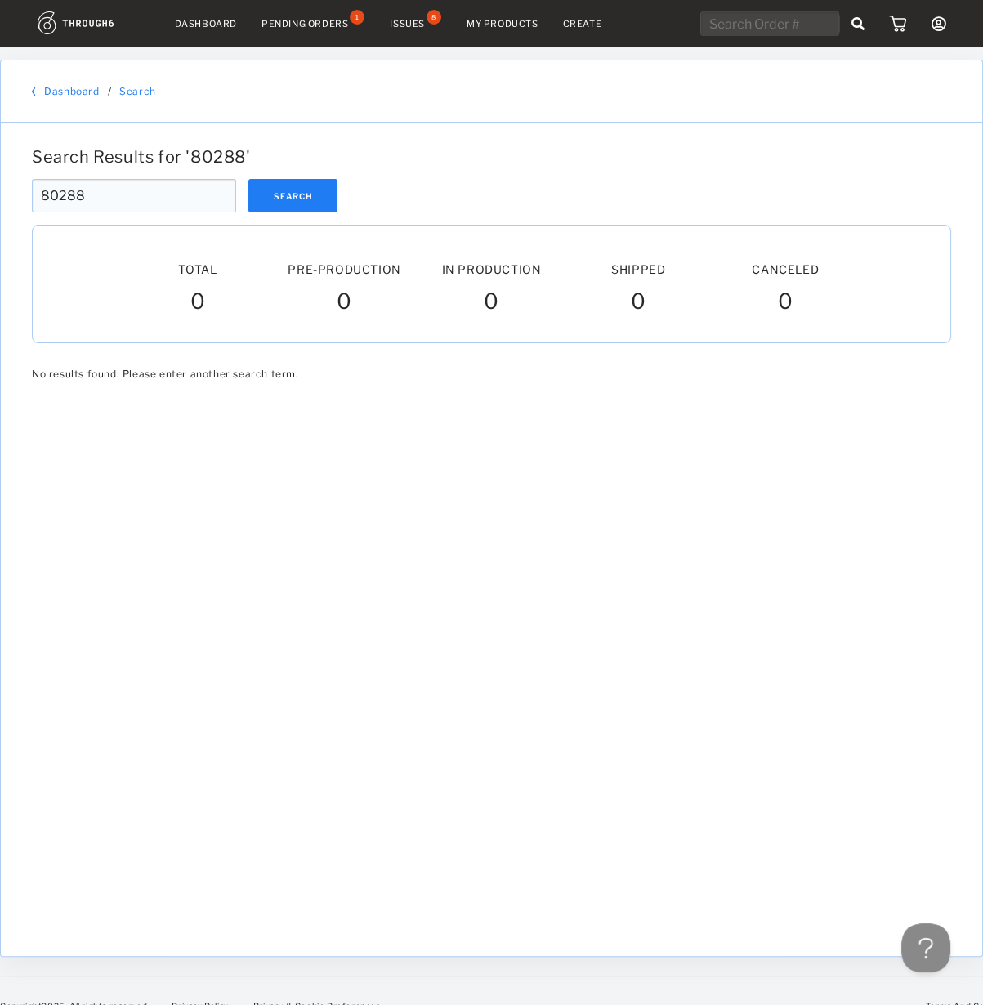
click at [65, 198] on input "80288" at bounding box center [134, 195] width 204 height 33
type input "80288"
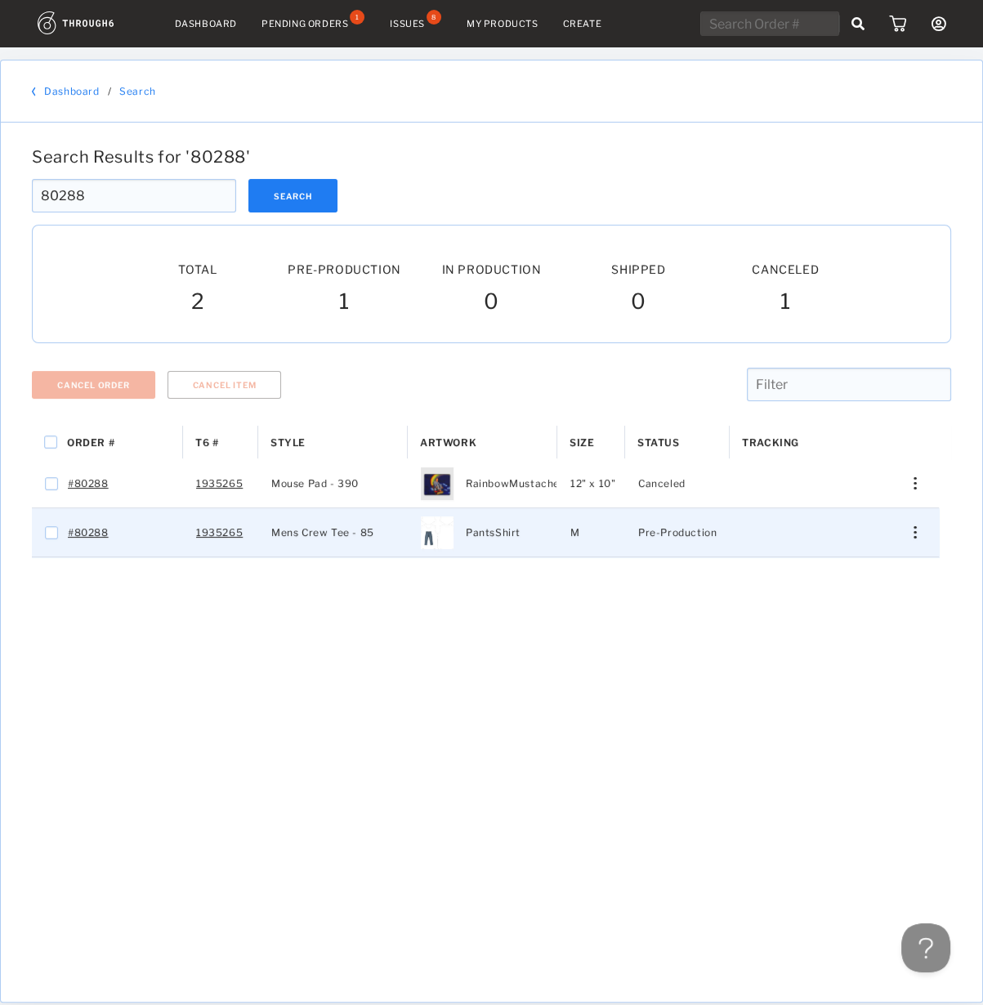
click at [916, 526] on div "Press SPACE to select this row." at bounding box center [908, 532] width 39 height 12
click at [837, 614] on span "View History" at bounding box center [840, 619] width 65 height 21
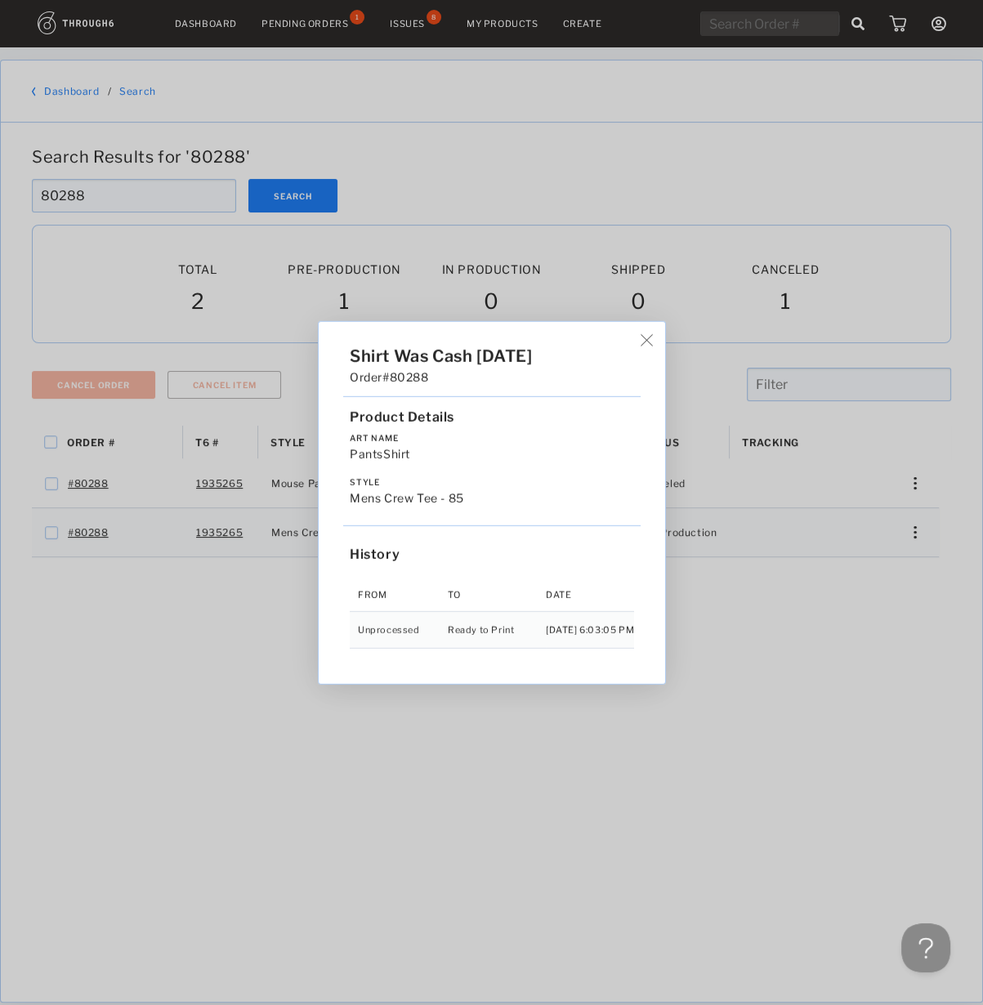
click at [653, 346] on img at bounding box center [647, 340] width 12 height 12
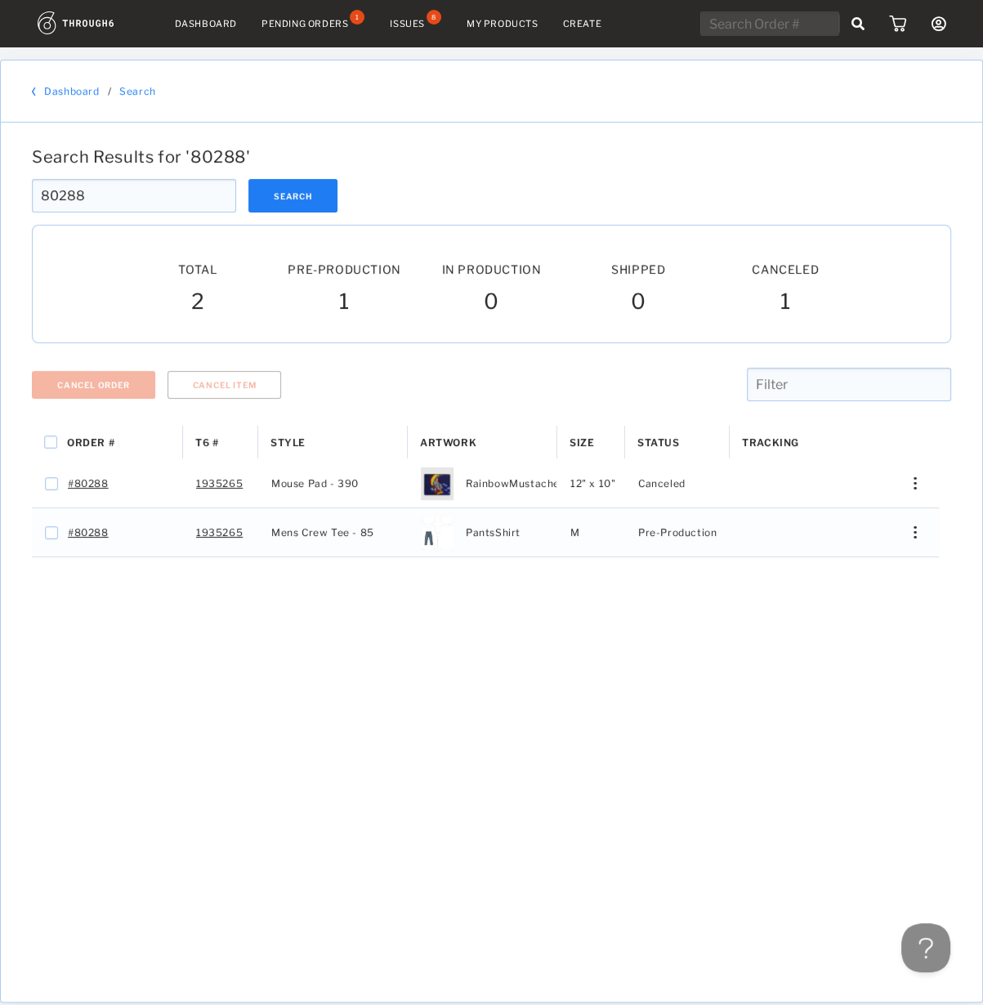
click at [72, 194] on input "80288" at bounding box center [134, 195] width 204 height 33
paste input "3"
type input "80283"
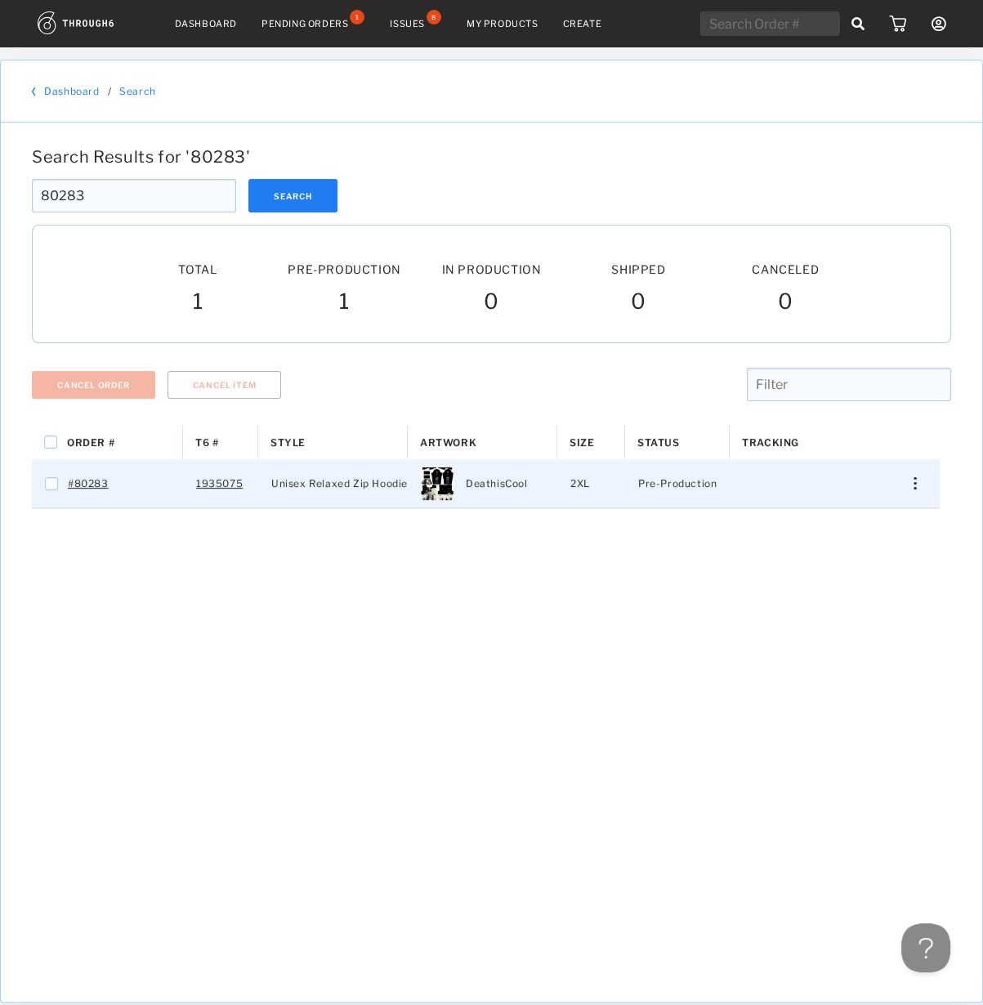
click at [917, 485] on div "Press SPACE to select this row." at bounding box center [908, 483] width 39 height 12
click at [829, 578] on span "View History" at bounding box center [840, 570] width 65 height 21
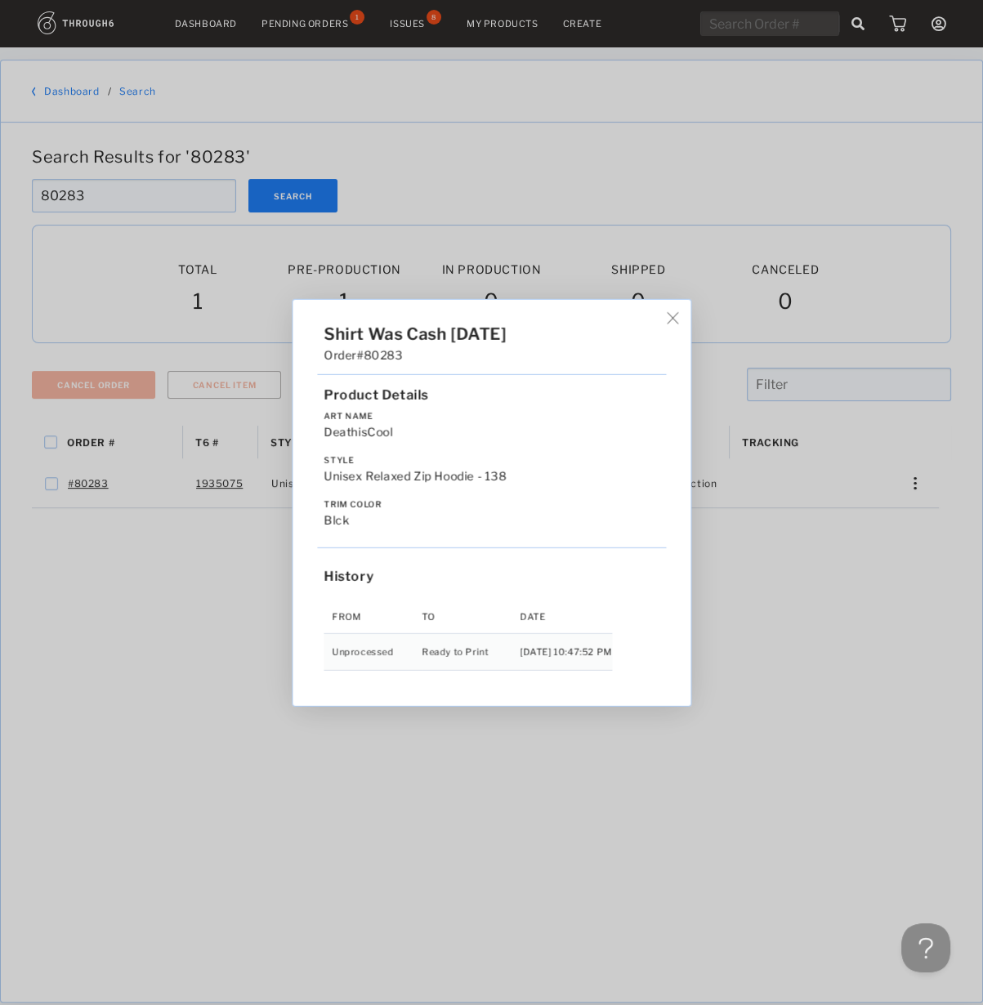
click at [708, 701] on div "Shirt Was Cash [DATE] Order #80283 Product Details Art Name DeathisCool Style U…" at bounding box center [491, 502] width 983 height 1005
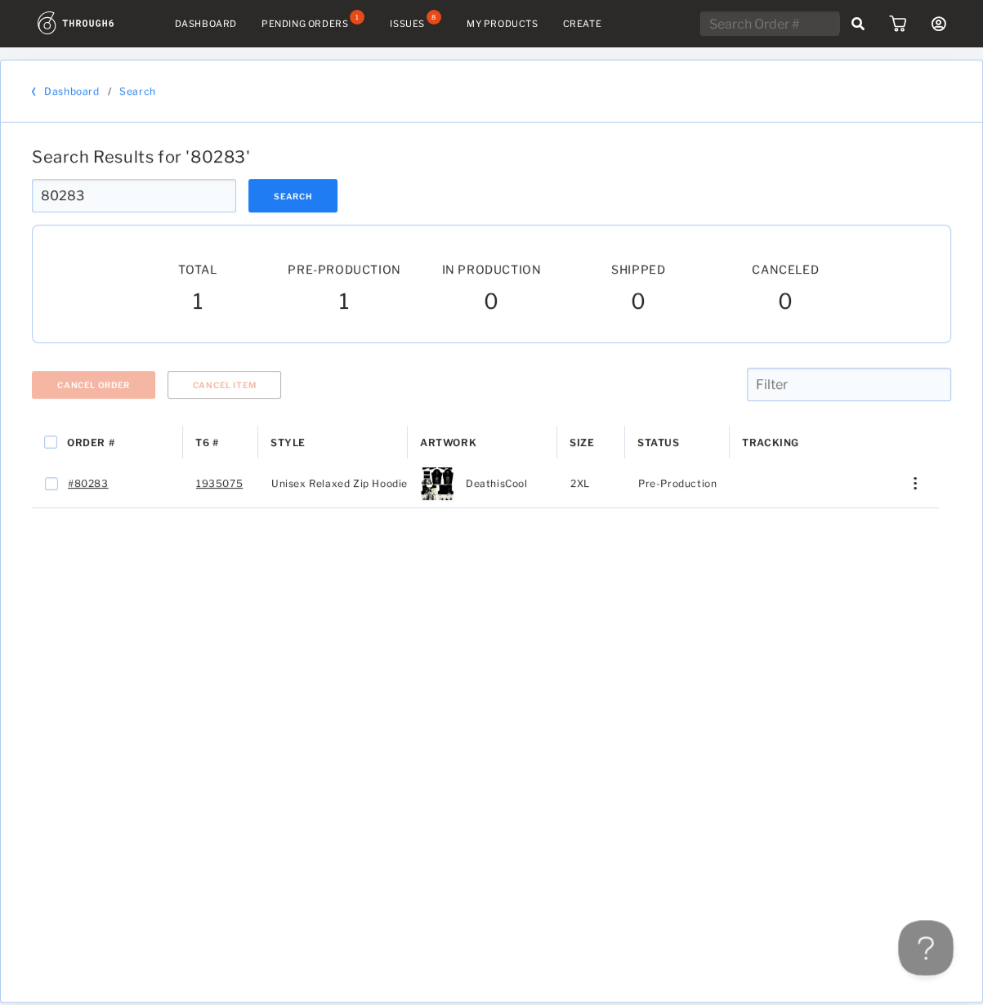
click at [923, 943] on button at bounding box center [922, 944] width 49 height 49
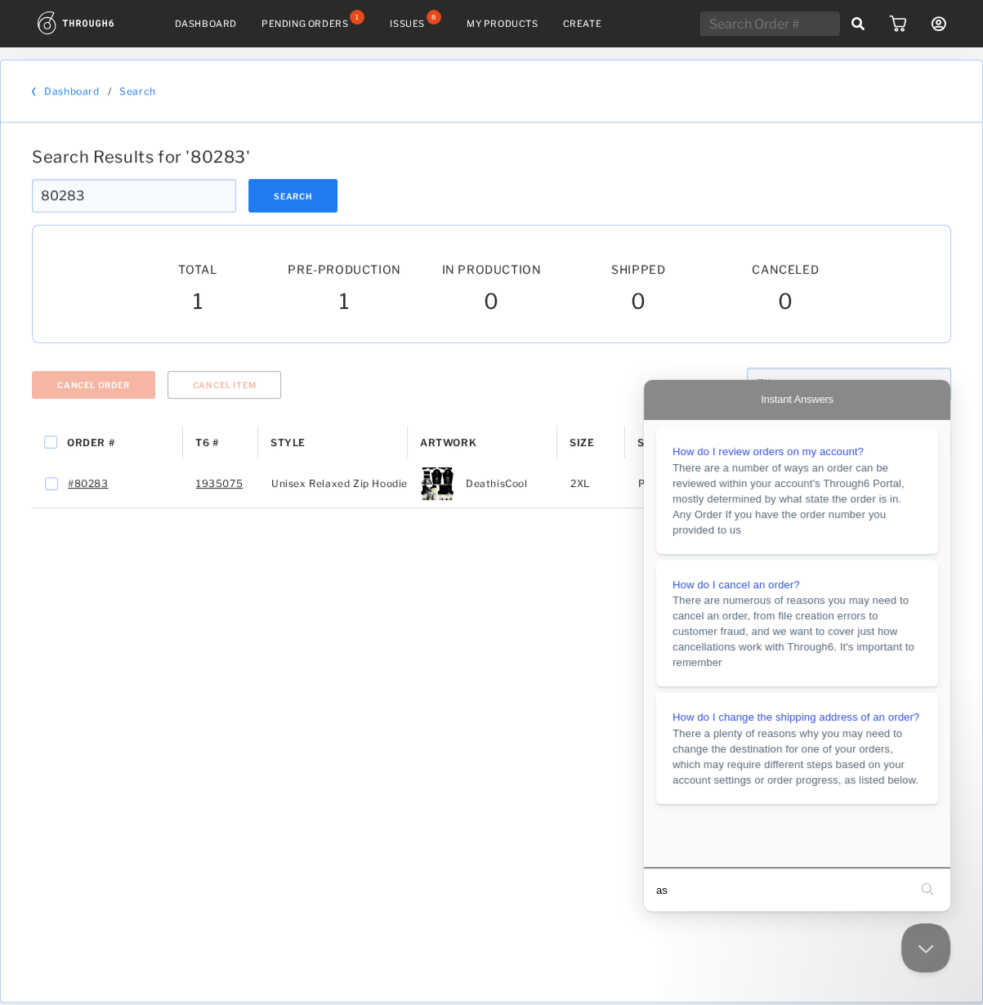
type input "asd"
click button "search" at bounding box center [927, 889] width 26 height 26
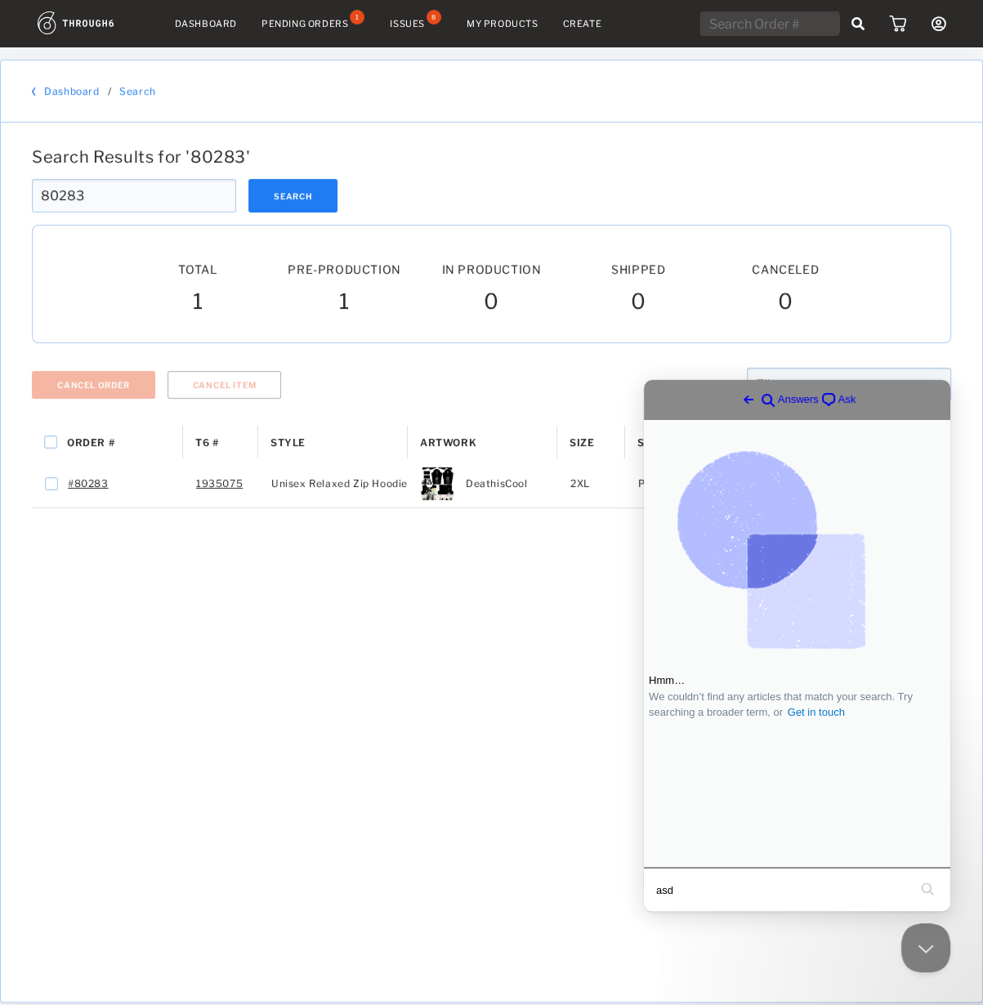
click at [819, 400] on span "chat-square" at bounding box center [829, 400] width 20 height 20
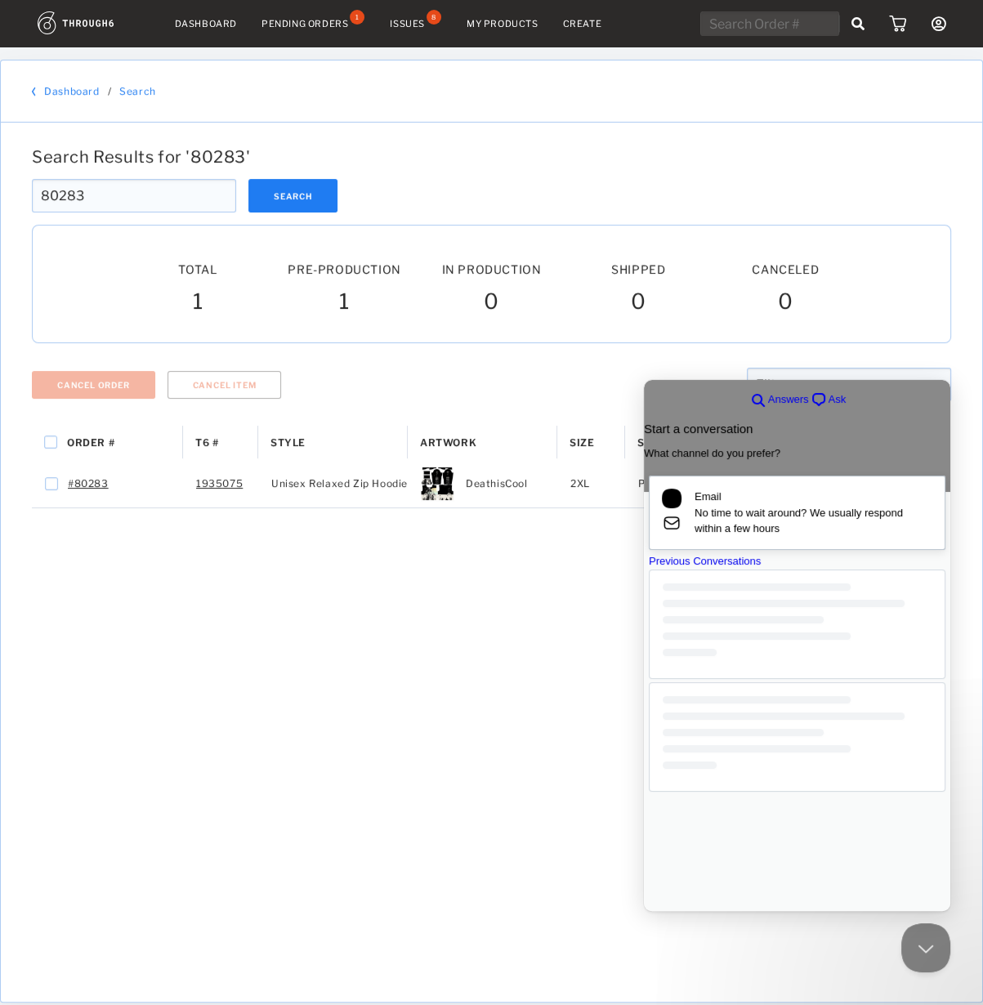
click at [730, 542] on link "Email No time to wait around? We usually respond within a few hours" at bounding box center [797, 512] width 297 height 74
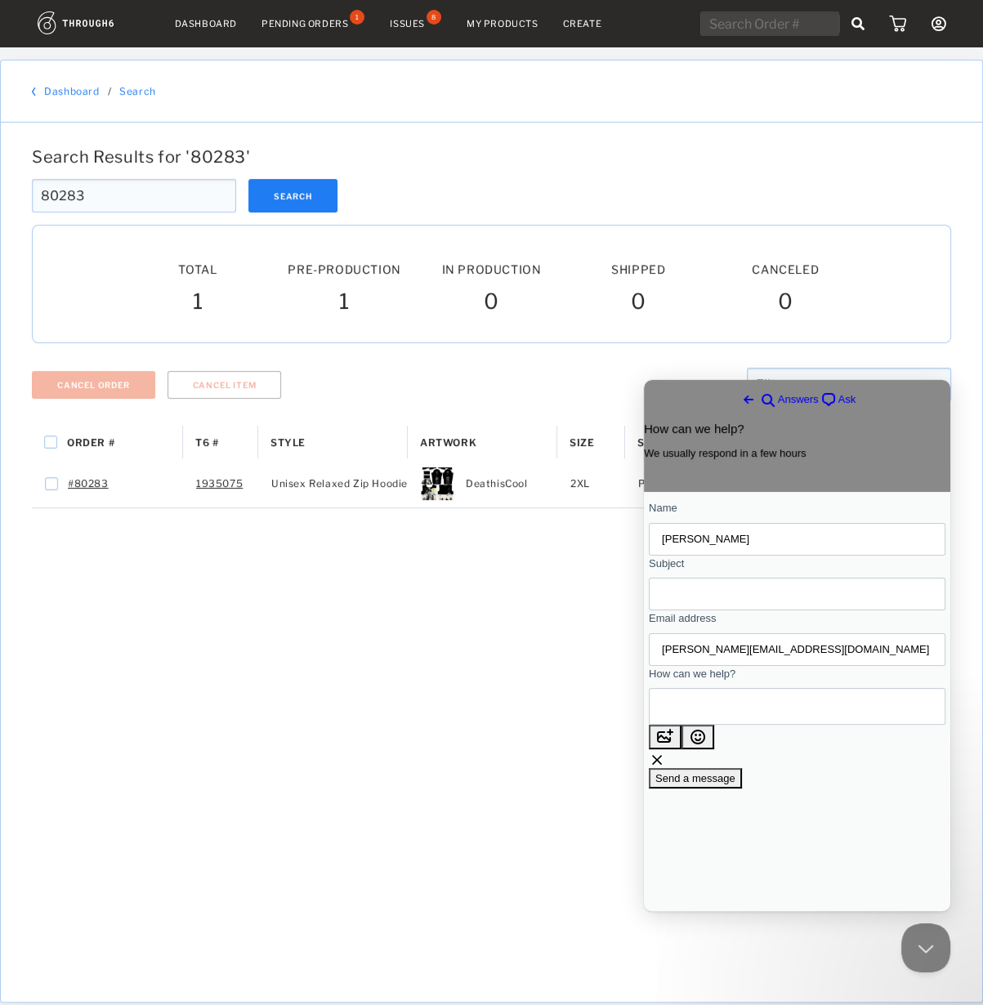
click at [723, 610] on div "Contact form" at bounding box center [797, 594] width 297 height 33
click at [723, 609] on input "Subject" at bounding box center [797, 593] width 270 height 29
type input "SKU check"
type textarea "Hey team, I wanted to verify order #80283 zip-up hoodie is still an active SKU?"
click at [735, 809] on span "Send a message" at bounding box center [695, 807] width 80 height 12
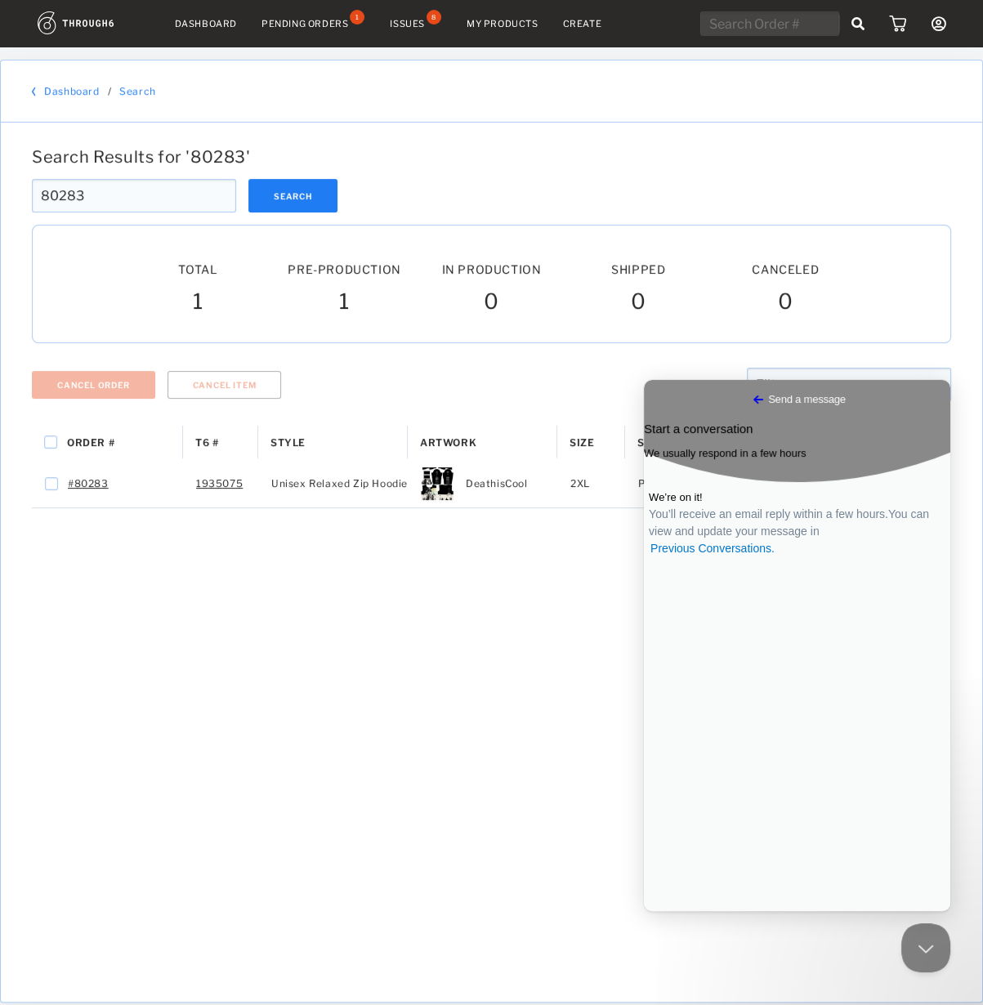
click at [776, 24] on input "text" at bounding box center [769, 23] width 139 height 25
paste input "80267"
type input "80267"
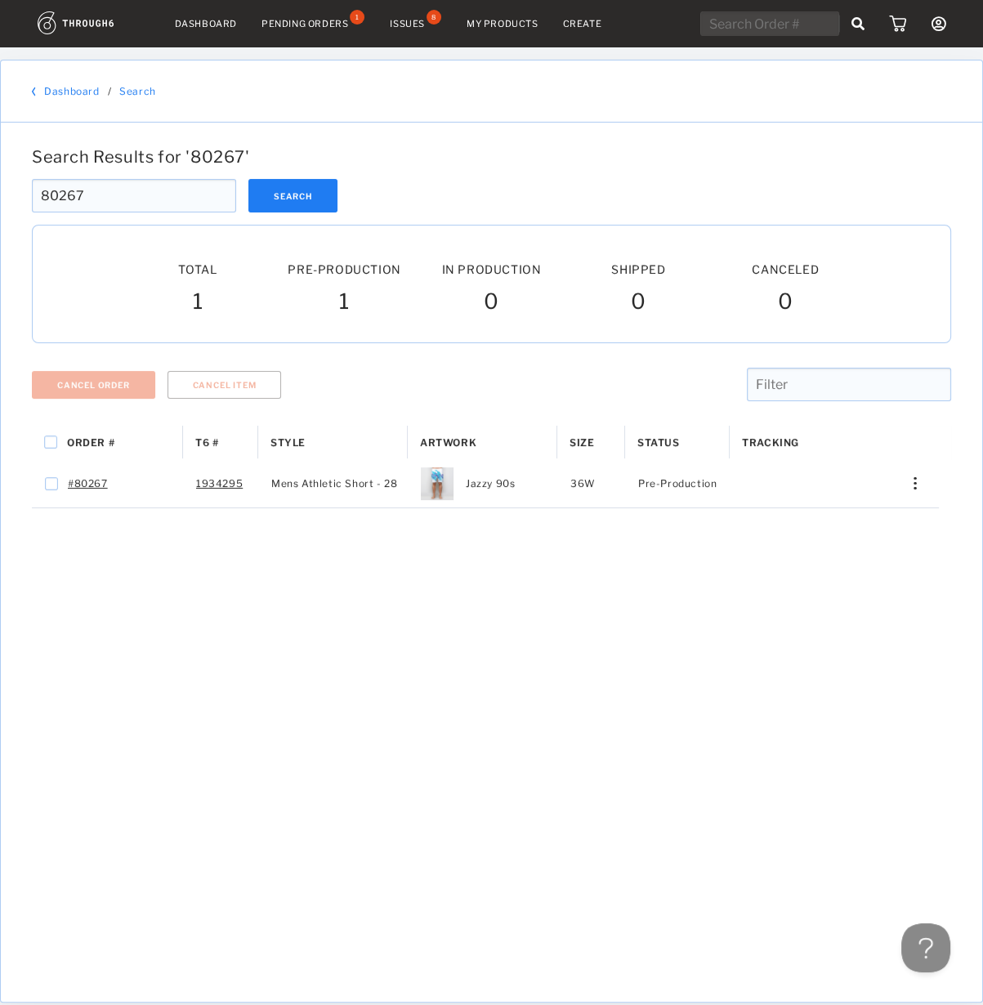
drag, startPoint x: 126, startPoint y: 190, endPoint x: 25, endPoint y: 190, distance: 100.5
click at [25, 190] on div "80267 Search 80267" at bounding box center [491, 195] width 932 height 33
paste input "58"
type input "80258"
click at [291, 199] on button "Search" at bounding box center [292, 195] width 89 height 33
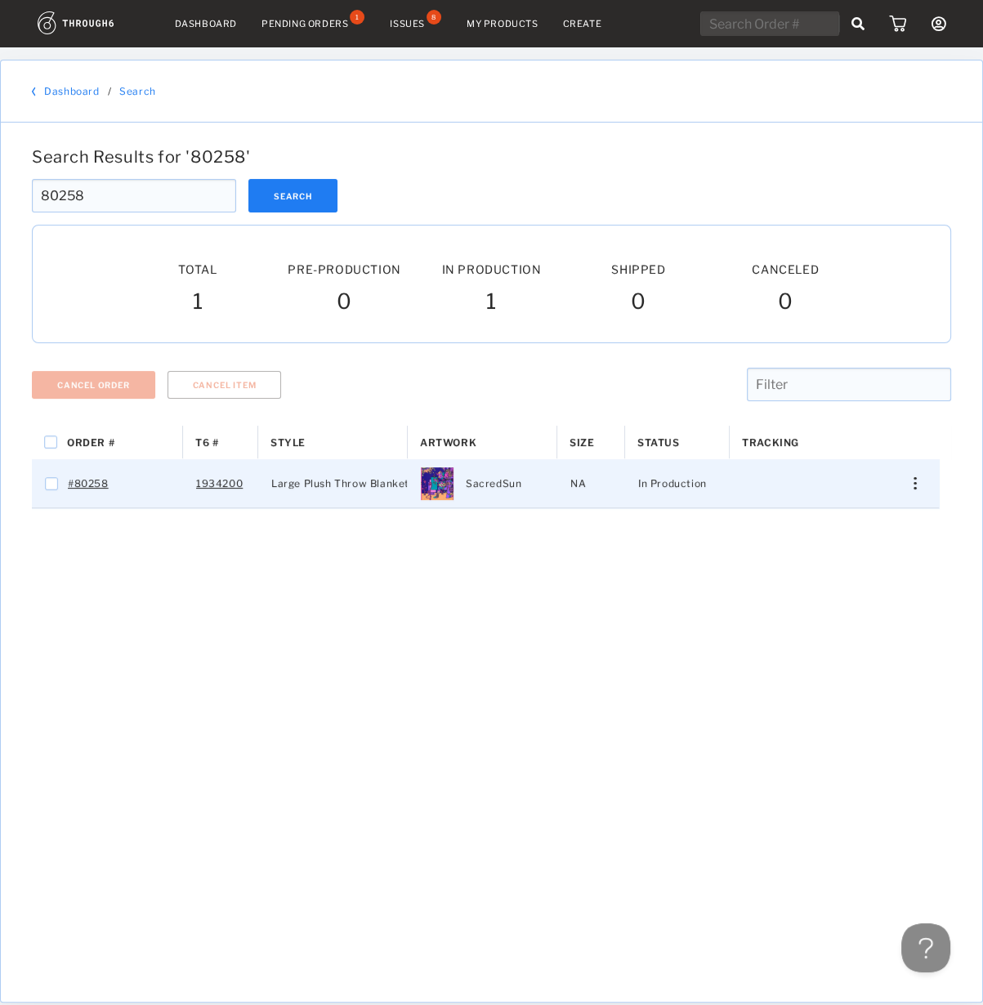
click at [918, 484] on div "Press SPACE to select this row." at bounding box center [908, 483] width 39 height 12
click at [851, 563] on span "View History" at bounding box center [840, 570] width 65 height 21
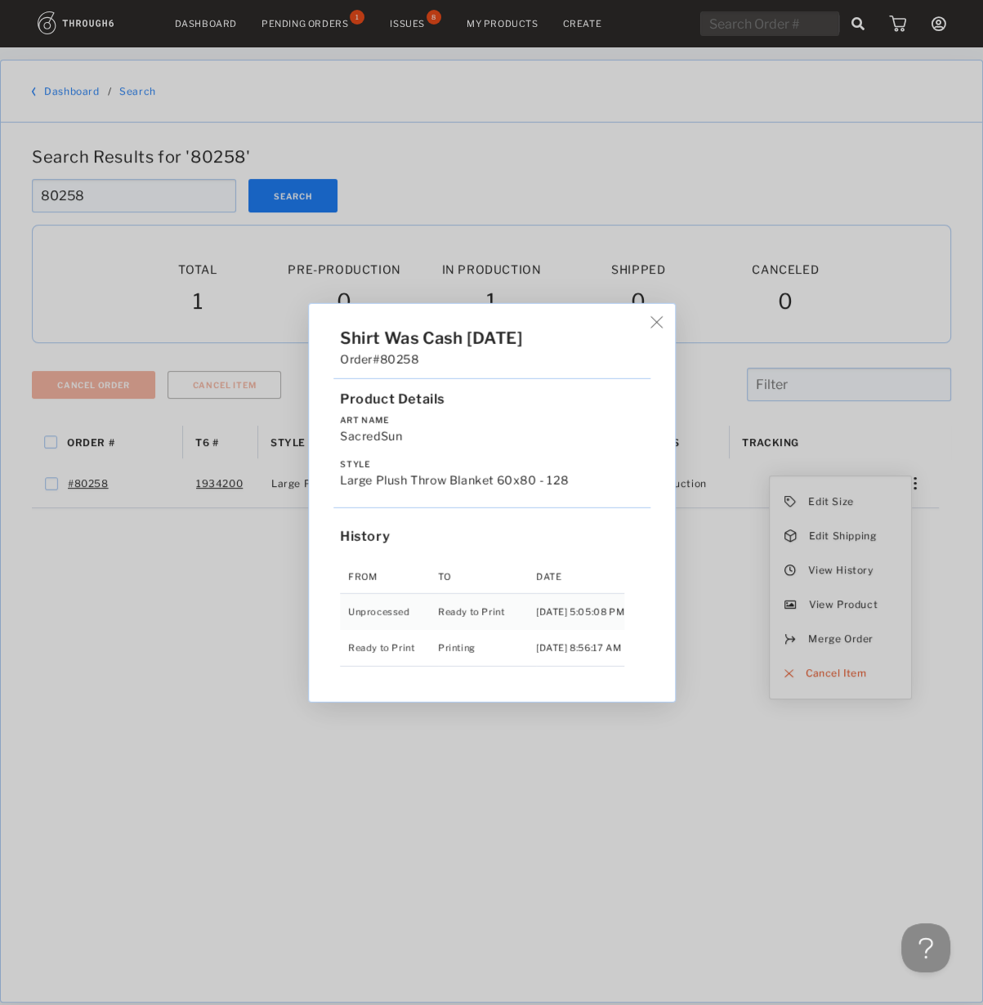
click at [717, 188] on div "Shirt Was Cash 06/21/25 Order #80258 Product Details Art Name SacredSun Style L…" at bounding box center [491, 502] width 983 height 1005
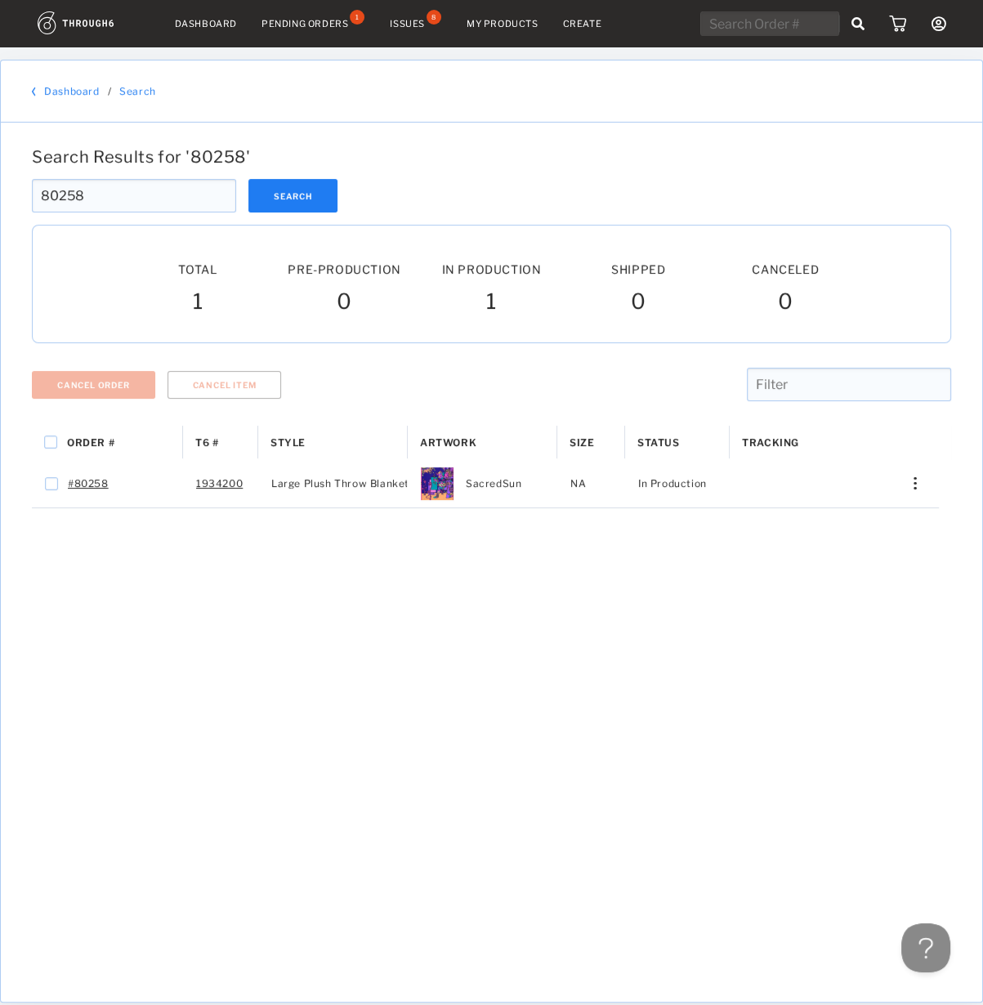
click at [755, 29] on input "text" at bounding box center [769, 23] width 139 height 25
paste input "80235"
type input "80235"
drag, startPoint x: 60, startPoint y: 192, endPoint x: 128, endPoint y: 195, distance: 67.9
click at [128, 195] on input "80235" at bounding box center [134, 195] width 204 height 33
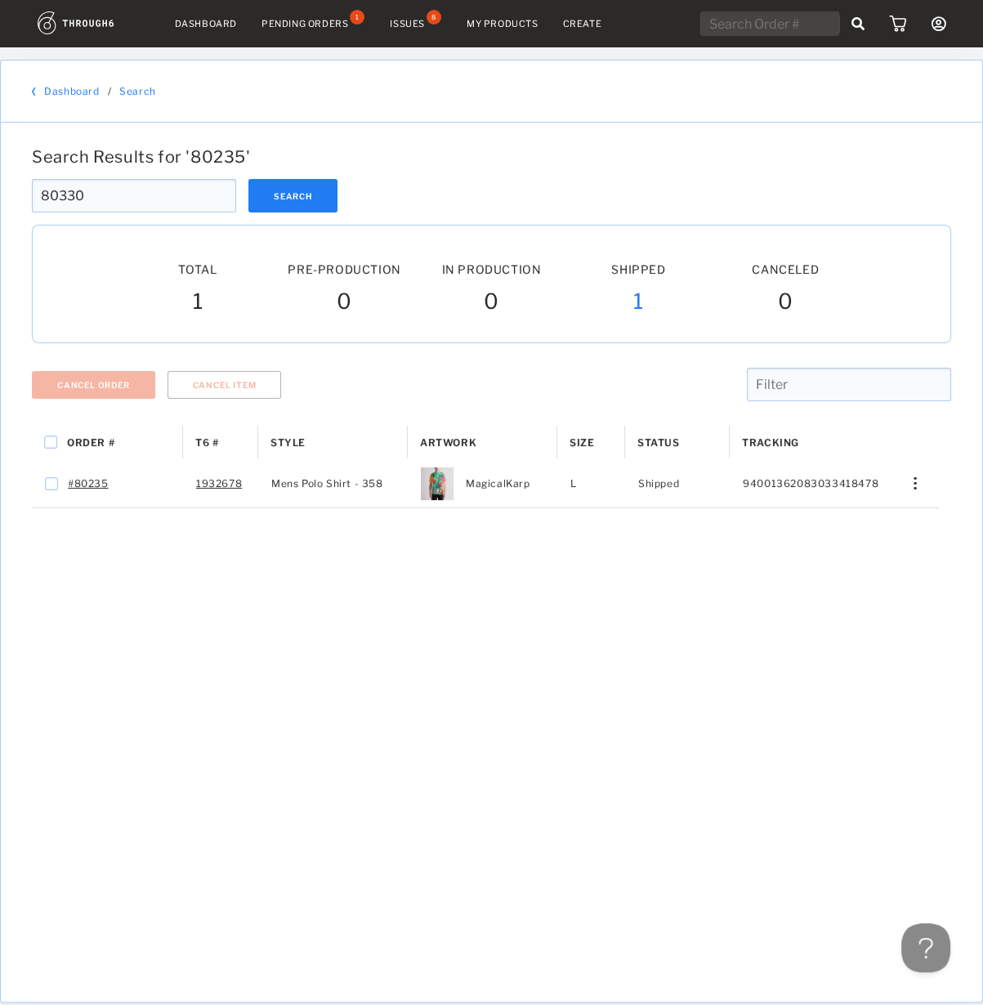
type input "80330"
drag, startPoint x: 65, startPoint y: 190, endPoint x: 104, endPoint y: 190, distance: 38.4
click at [104, 190] on input "80330" at bounding box center [134, 195] width 204 height 33
type input "80304"
click at [923, 944] on button at bounding box center [922, 944] width 49 height 49
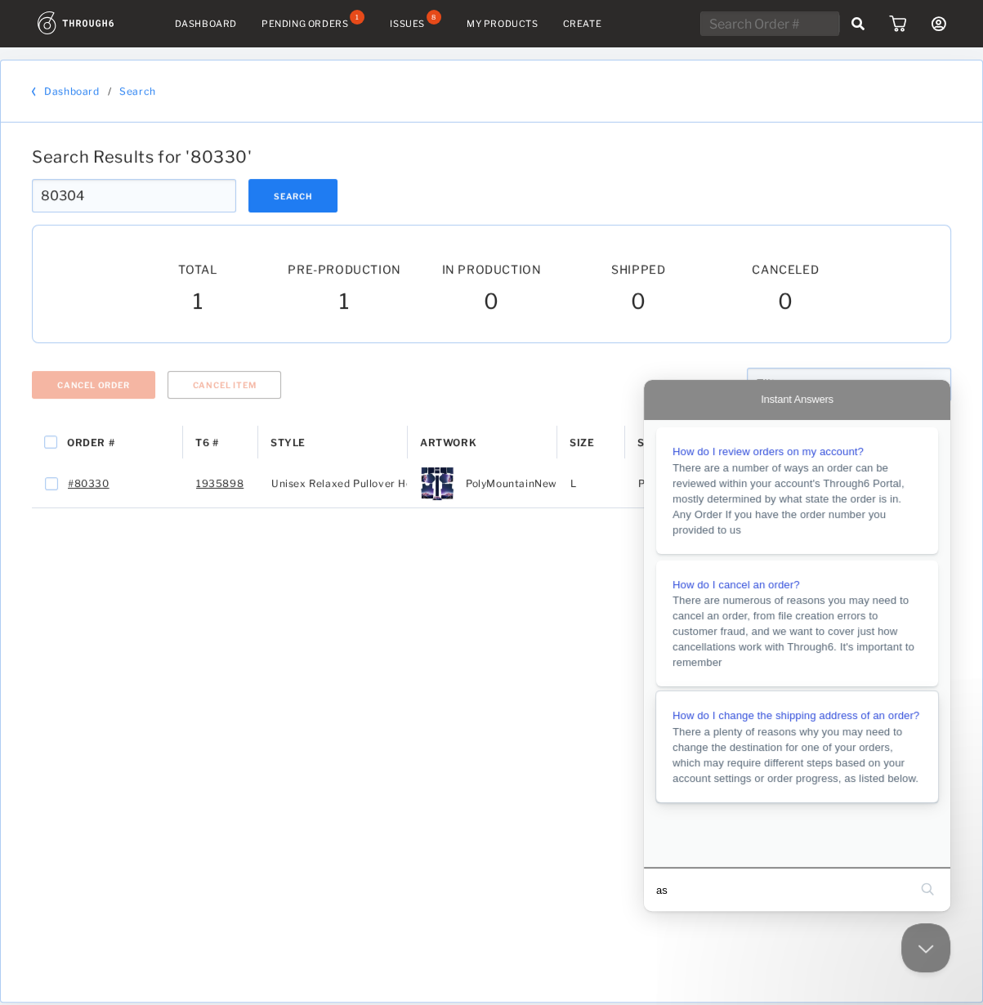
type input "asd"
click button "search" at bounding box center [927, 889] width 26 height 26
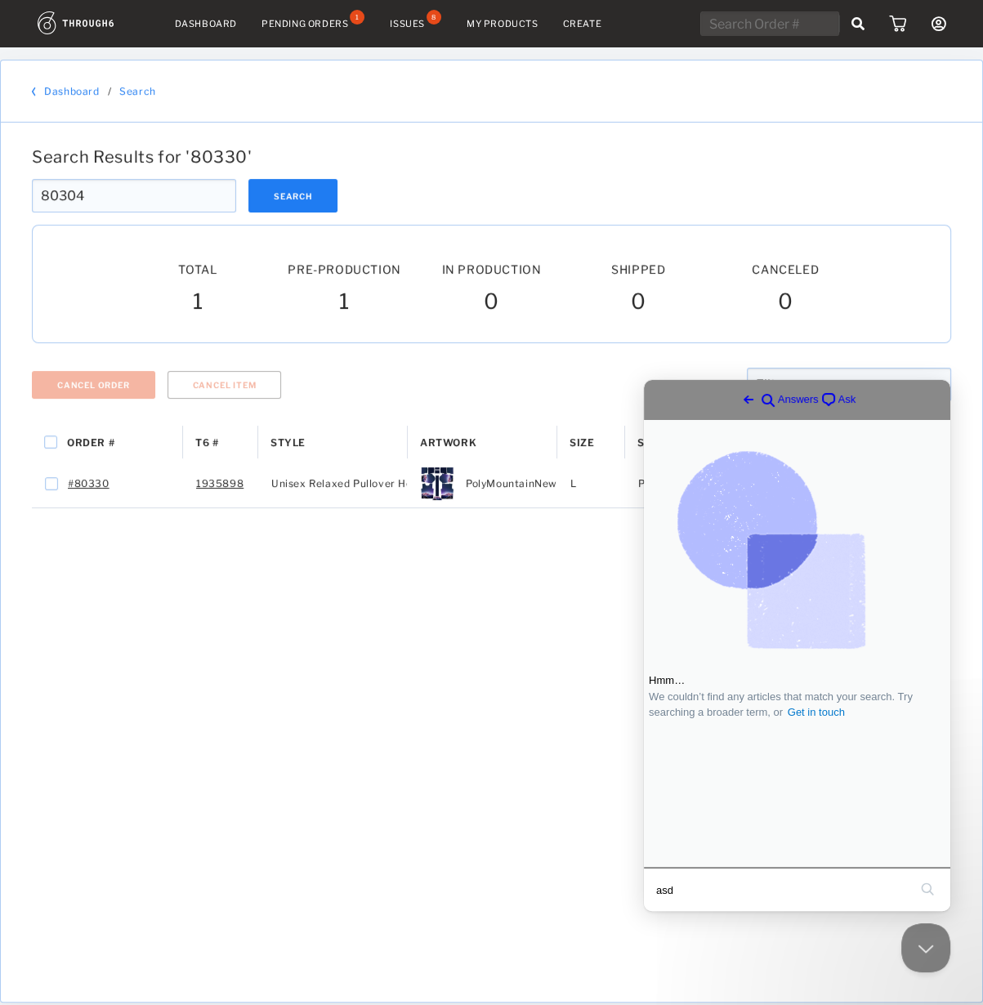
click at [825, 404] on span "chat-square" at bounding box center [829, 400] width 20 height 20
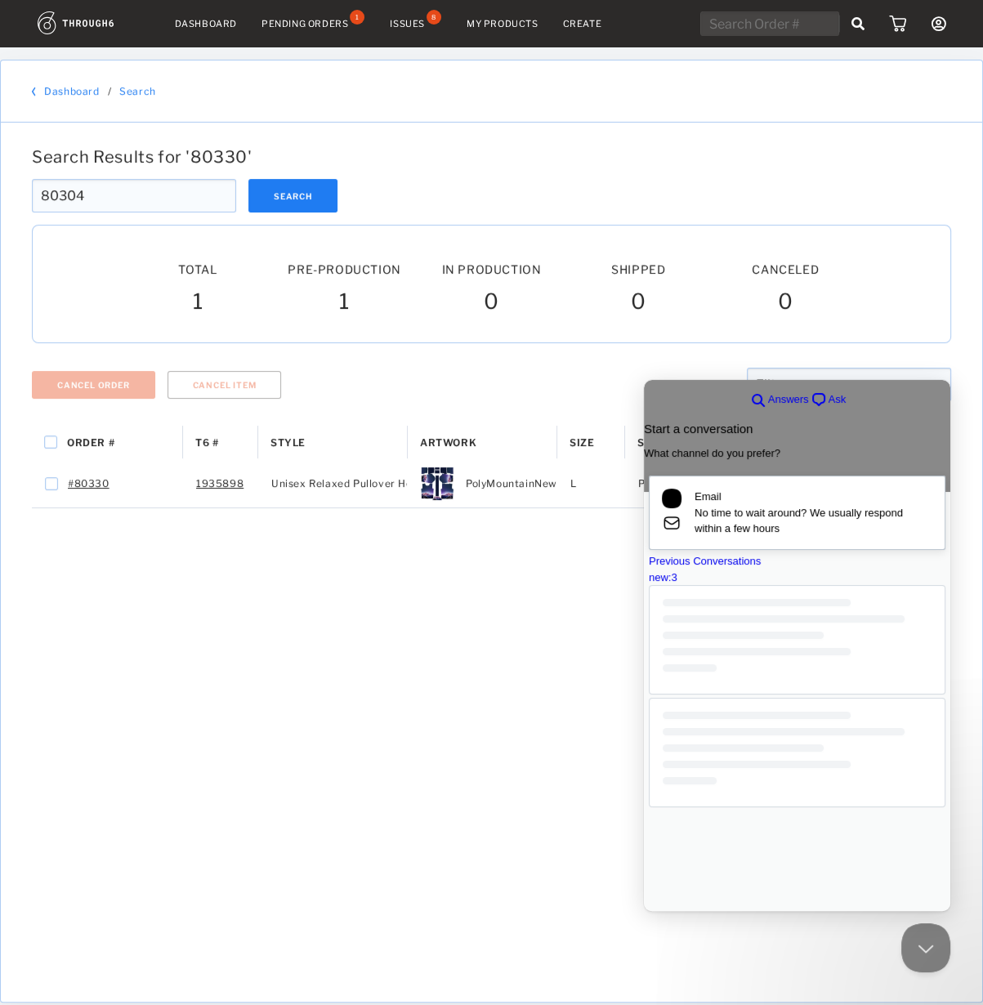
click at [732, 541] on link "Email No time to wait around? We usually respond within a few hours" at bounding box center [797, 512] width 297 height 74
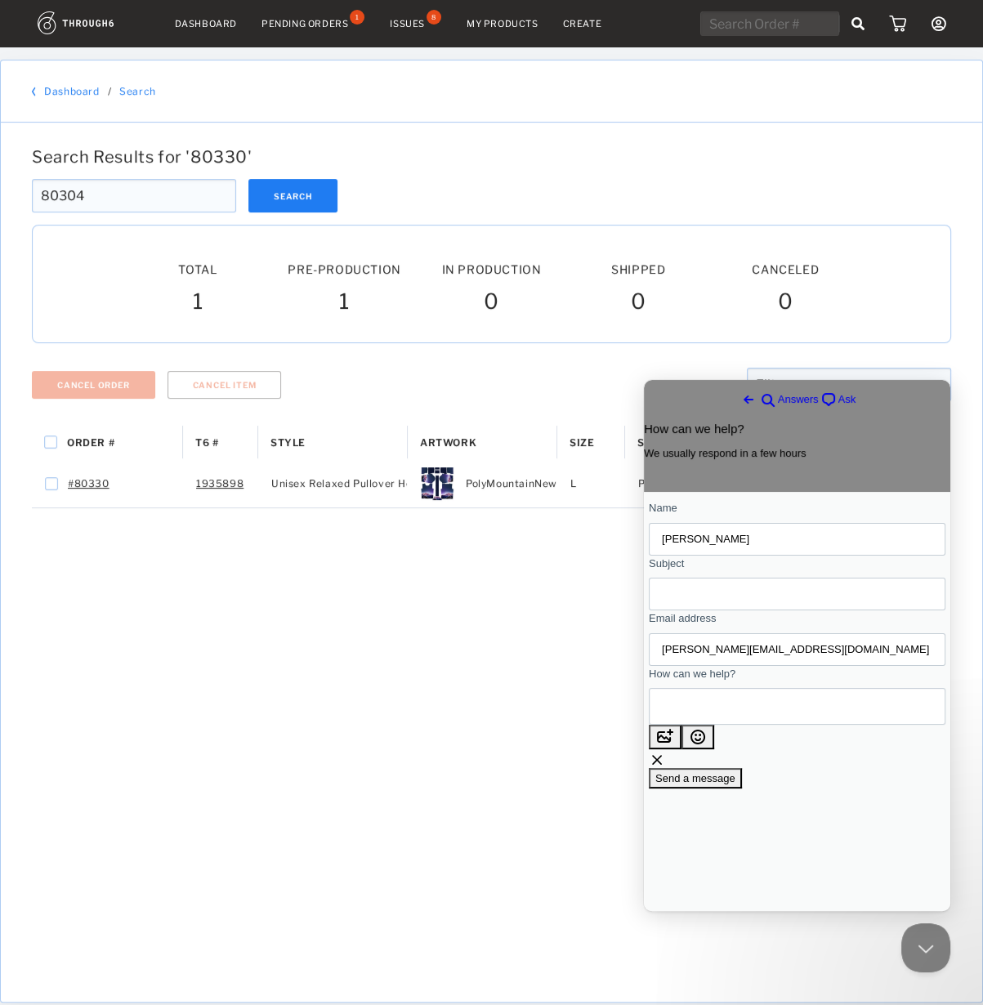
click at [722, 609] on input "Subject" at bounding box center [797, 593] width 270 height 29
type input "Cancel"
type textarea "Please cancel 80330"
click at [735, 784] on span "Send a message" at bounding box center [695, 778] width 80 height 12
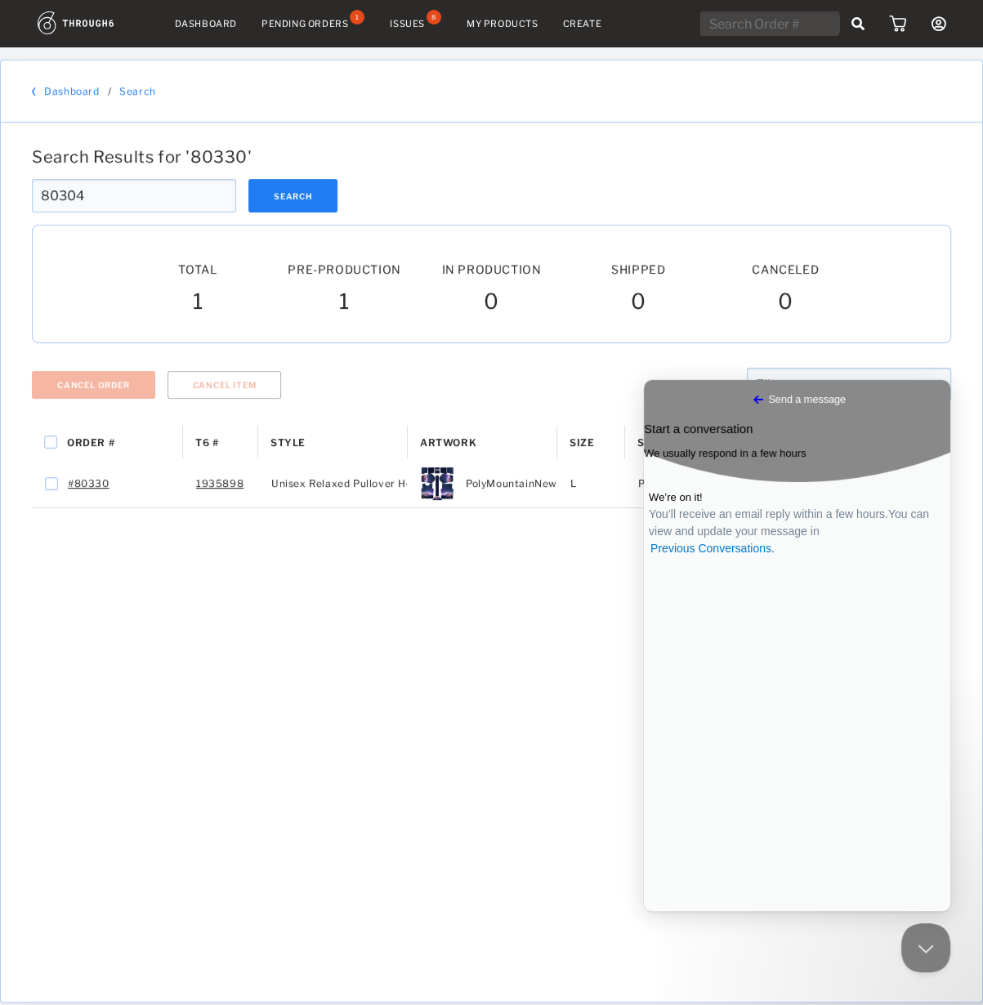
click at [487, 579] on div "Order # T6 # Style" at bounding box center [491, 701] width 919 height 551
click at [904, 944] on button "Close Beacon popover" at bounding box center [922, 944] width 49 height 49
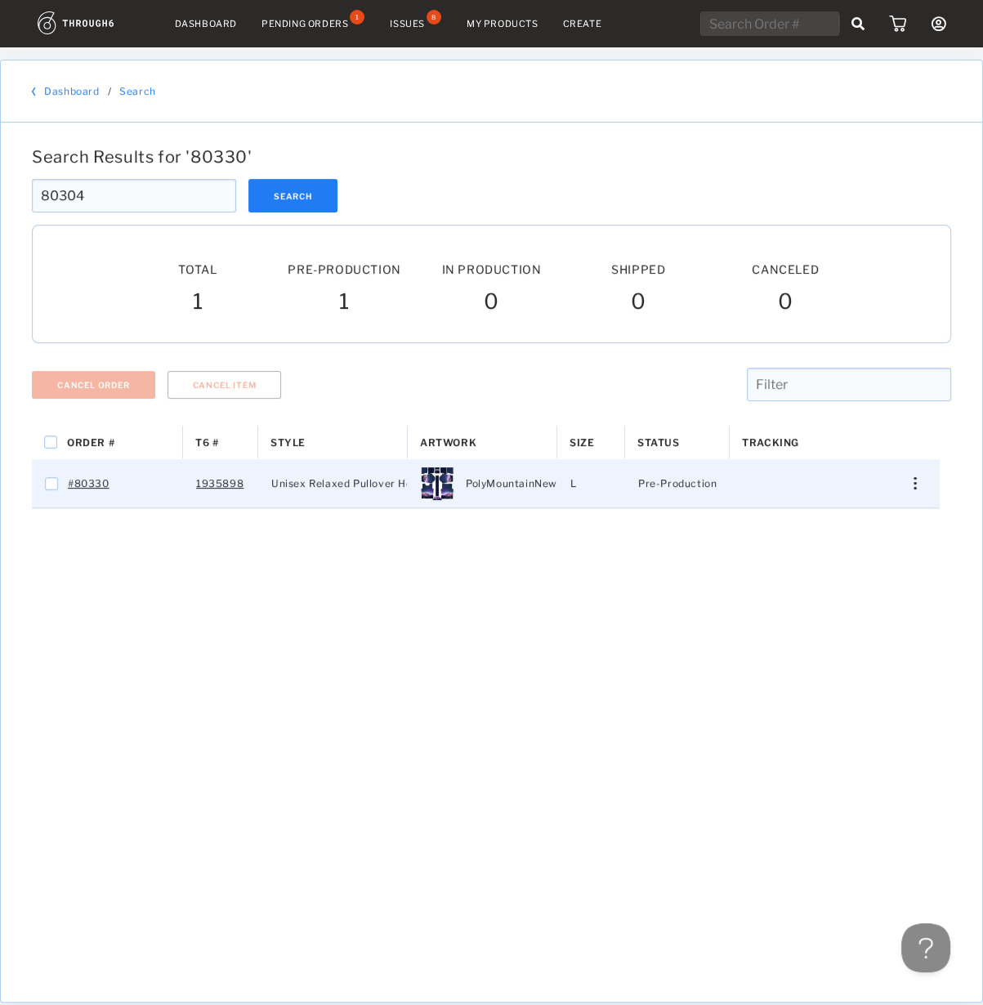
click at [917, 484] on div "Press SPACE to select this row." at bounding box center [908, 483] width 39 height 12
click at [840, 580] on div "View History" at bounding box center [840, 570] width 125 height 34
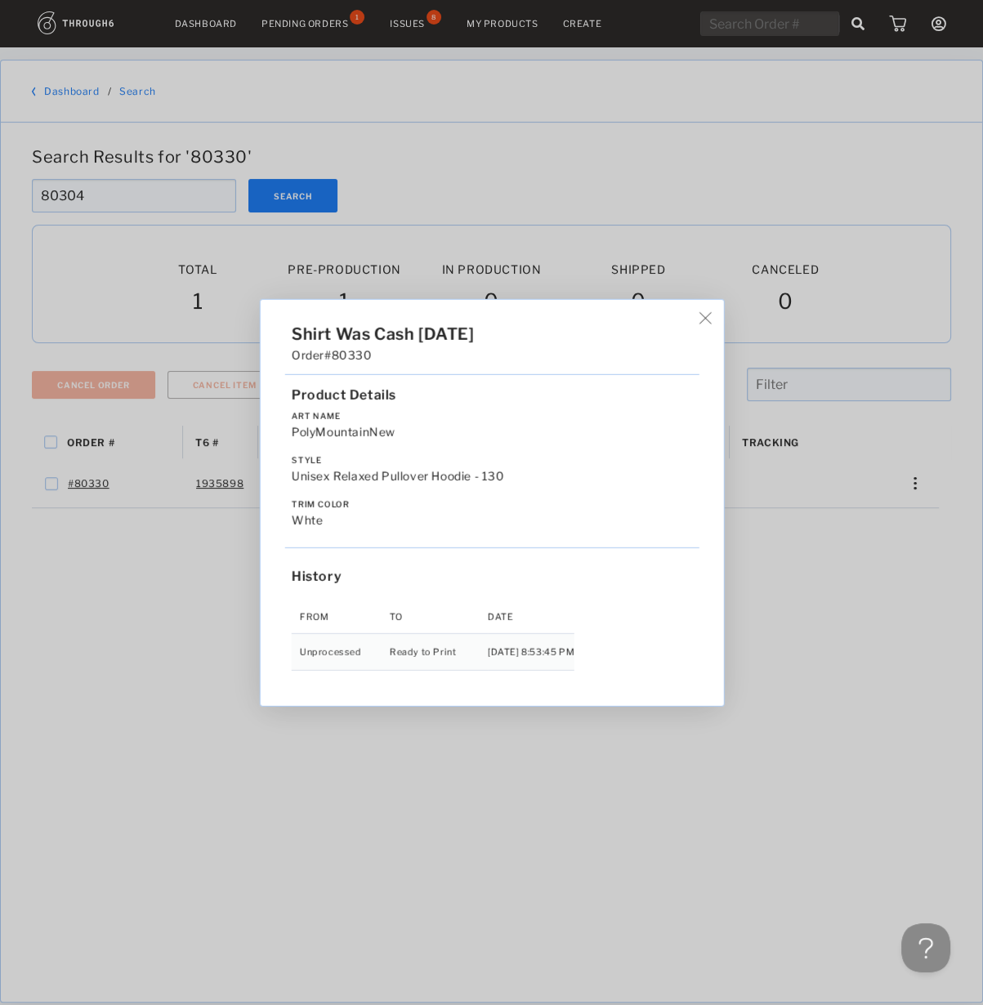
click at [826, 623] on div "Shirt Was Cash 07/31/25 Order #80330 Product Details Art Name PolyMountainNew S…" at bounding box center [491, 502] width 983 height 1005
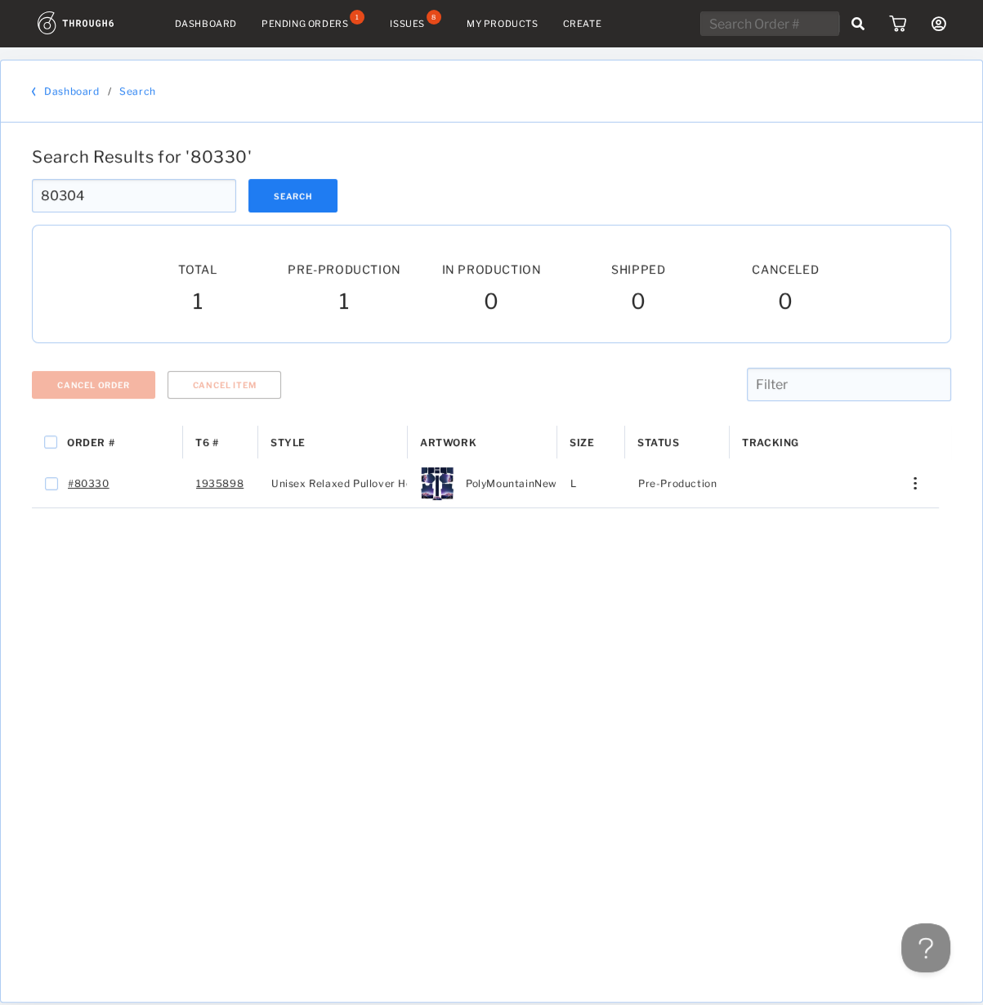
drag, startPoint x: 57, startPoint y: 195, endPoint x: 115, endPoint y: 196, distance: 58.0
click at [101, 196] on input "80304" at bounding box center [134, 195] width 204 height 33
type input "80280"
click at [921, 935] on button at bounding box center [922, 944] width 49 height 49
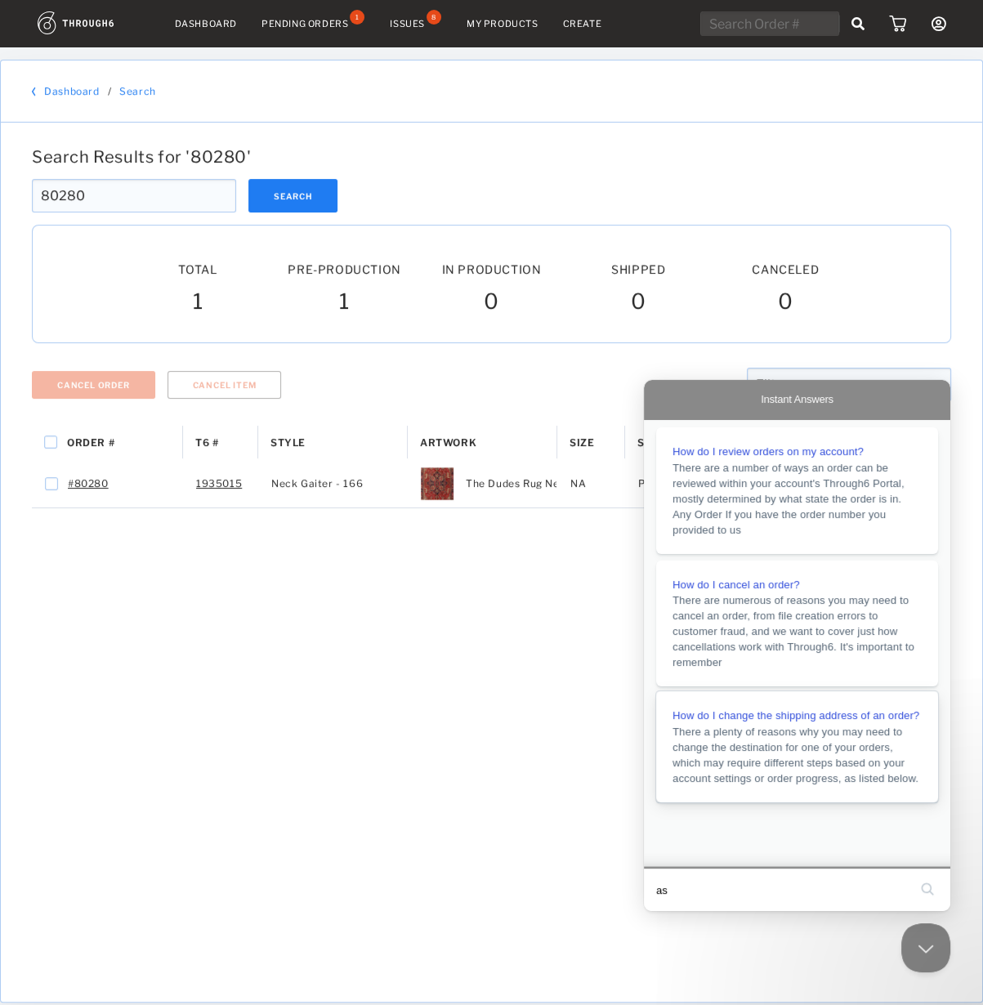
type input "asd"
click button "search" at bounding box center [927, 889] width 26 height 26
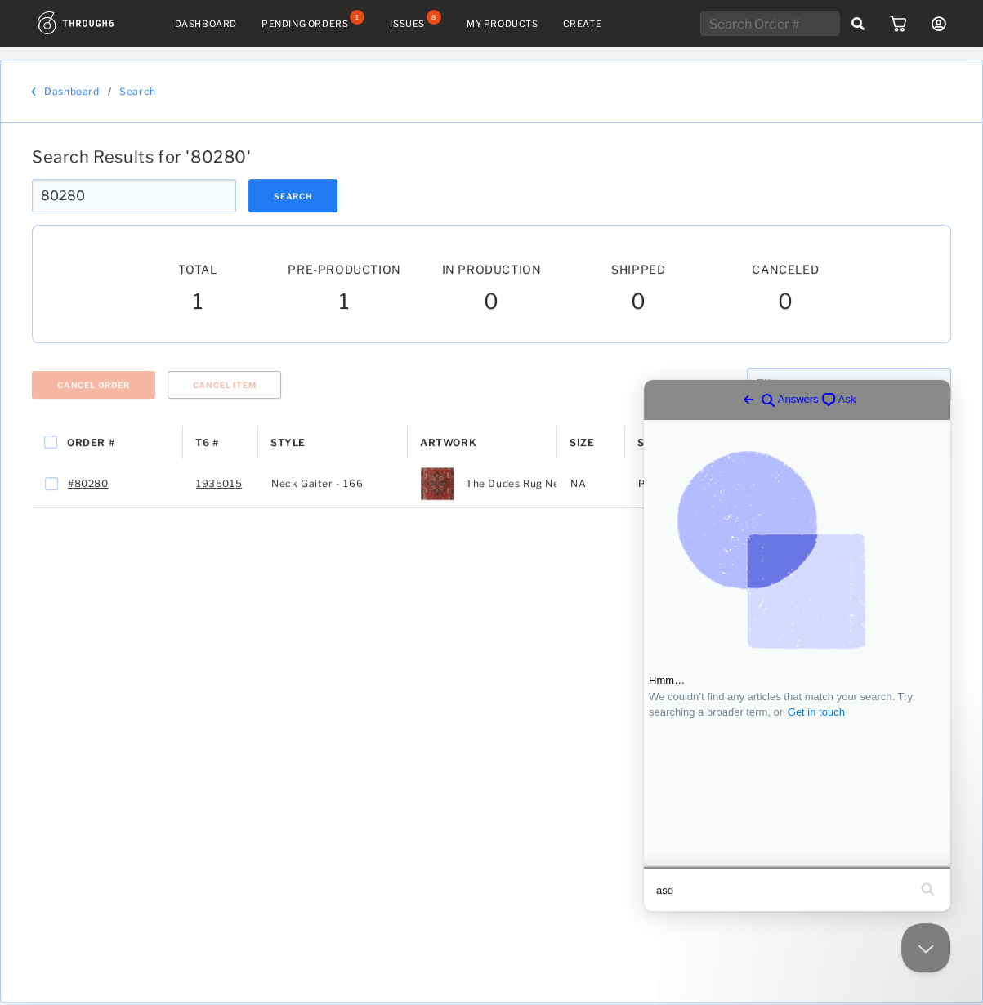
click at [815, 412] on div "Go back search-medium Answers chat-square Ask" at bounding box center [797, 399] width 306 height 39
click at [819, 391] on span "chat-square" at bounding box center [829, 400] width 20 height 20
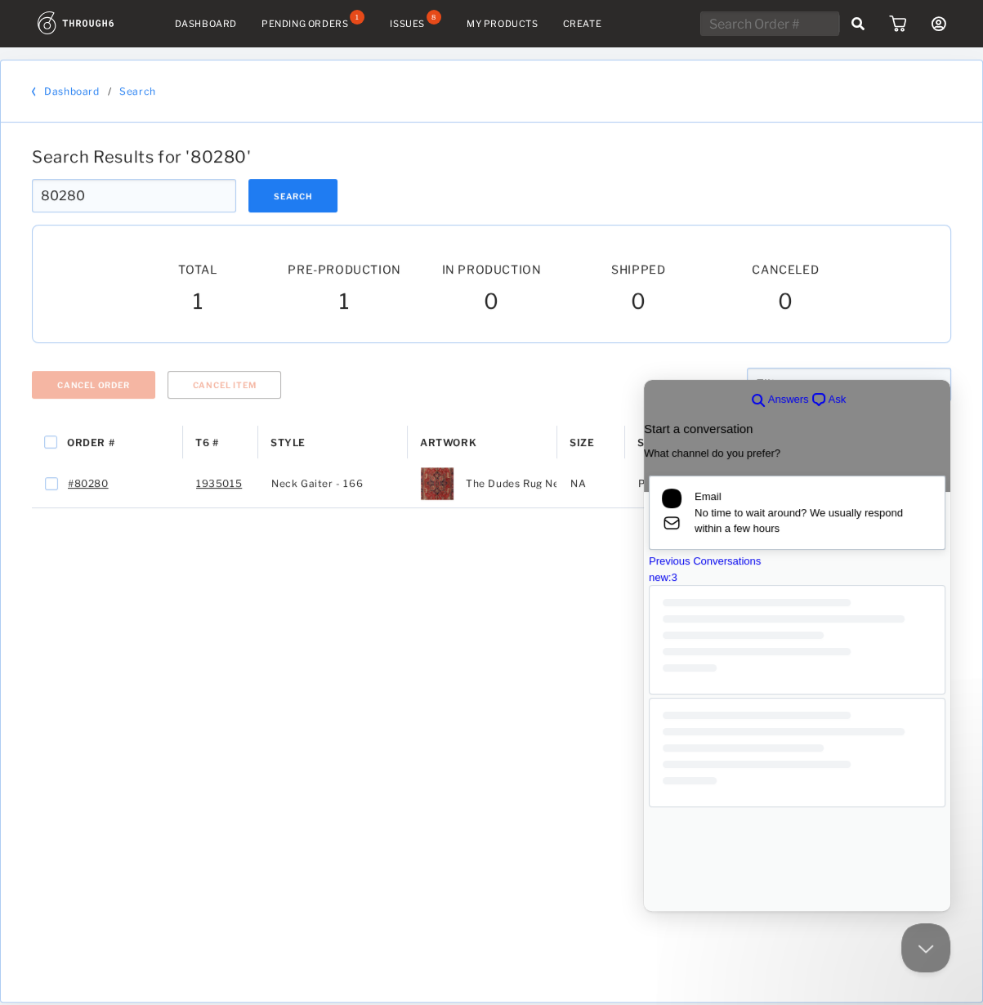
click at [780, 524] on span "No time to wait around? We usually respond within a few hours" at bounding box center [813, 521] width 238 height 32
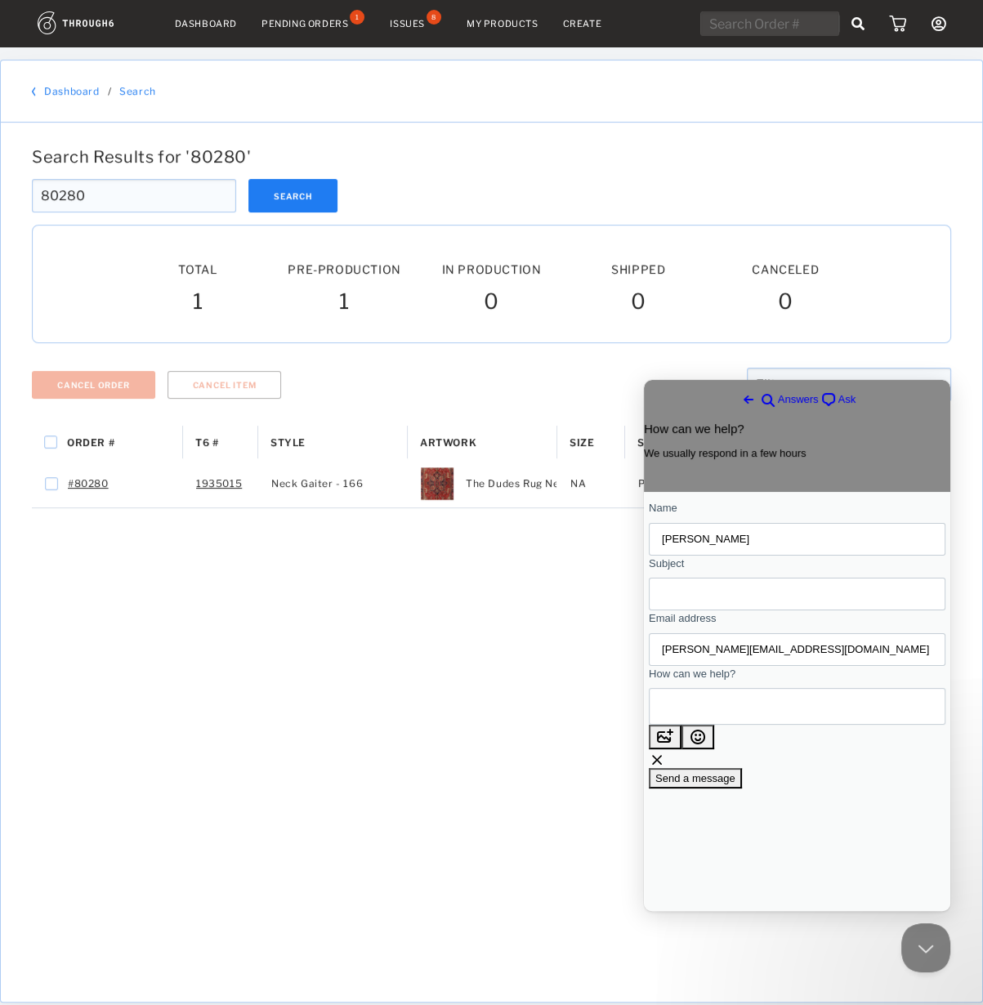
click at [719, 598] on input "Subject" at bounding box center [797, 593] width 270 height 29
type input "Cancel 80280"
type textarea "Order cancel 80280"
click at [735, 784] on span "Send a message" at bounding box center [695, 778] width 80 height 12
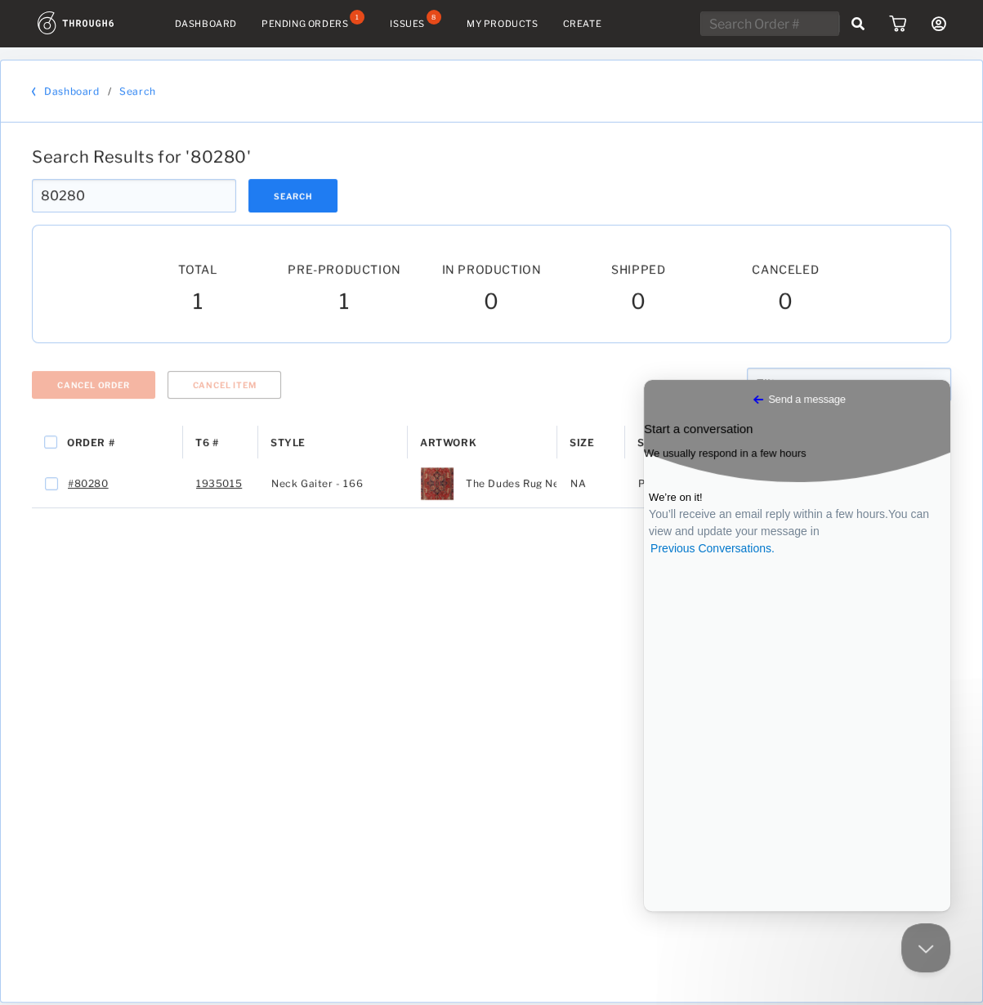
drag, startPoint x: 70, startPoint y: 199, endPoint x: 52, endPoint y: 198, distance: 18.0
click at [52, 198] on input "80280" at bounding box center [134, 195] width 204 height 33
click at [68, 194] on input "80280" at bounding box center [134, 195] width 204 height 33
drag, startPoint x: 60, startPoint y: 195, endPoint x: 100, endPoint y: 195, distance: 40.8
click at [100, 195] on input "80280" at bounding box center [134, 195] width 204 height 33
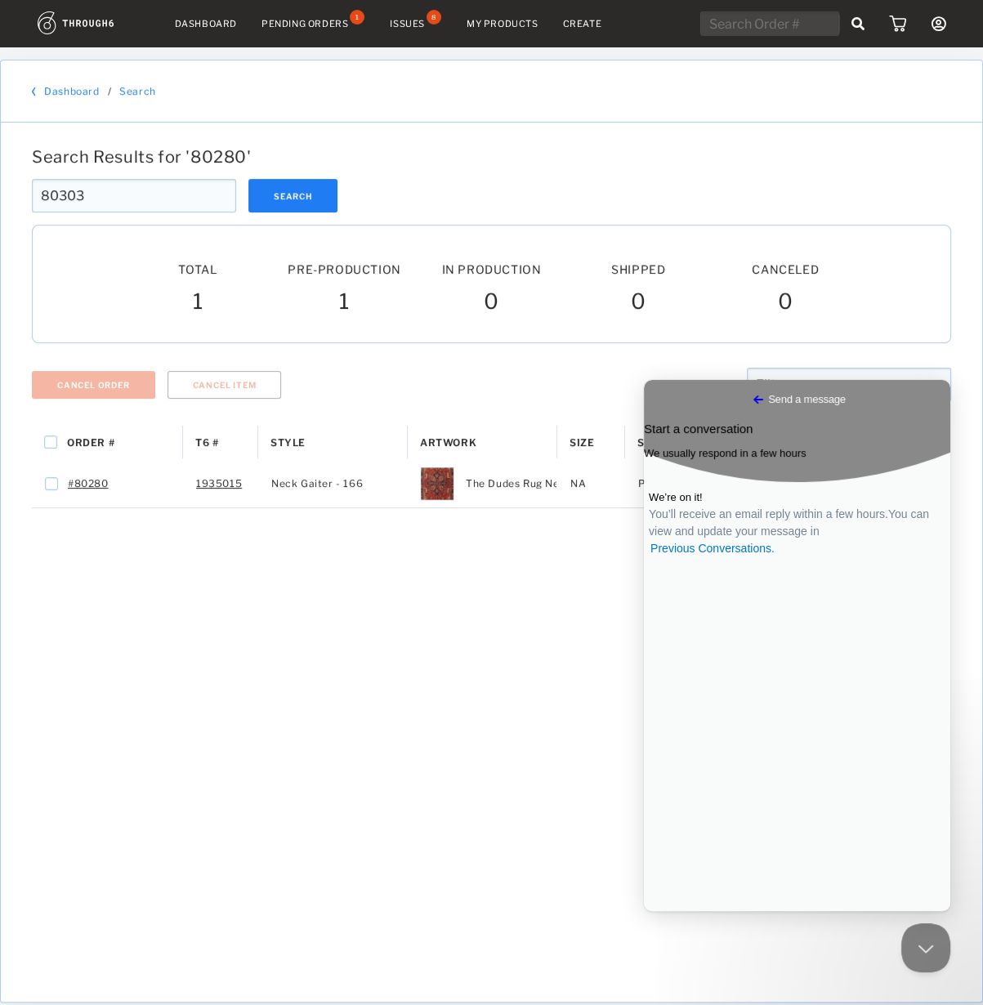
type input "80303"
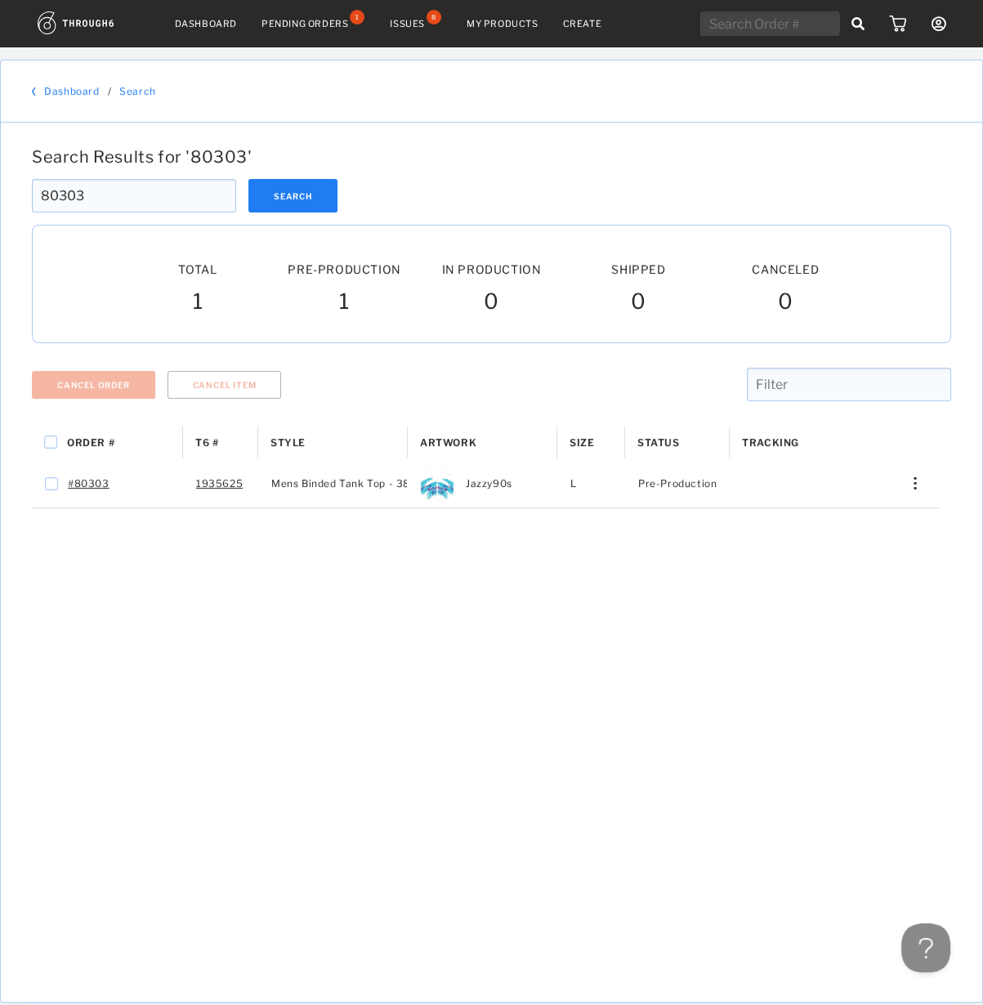
drag, startPoint x: 65, startPoint y: 197, endPoint x: 102, endPoint y: 197, distance: 36.8
click at [102, 197] on input "80303" at bounding box center [134, 195] width 204 height 33
type input "80308"
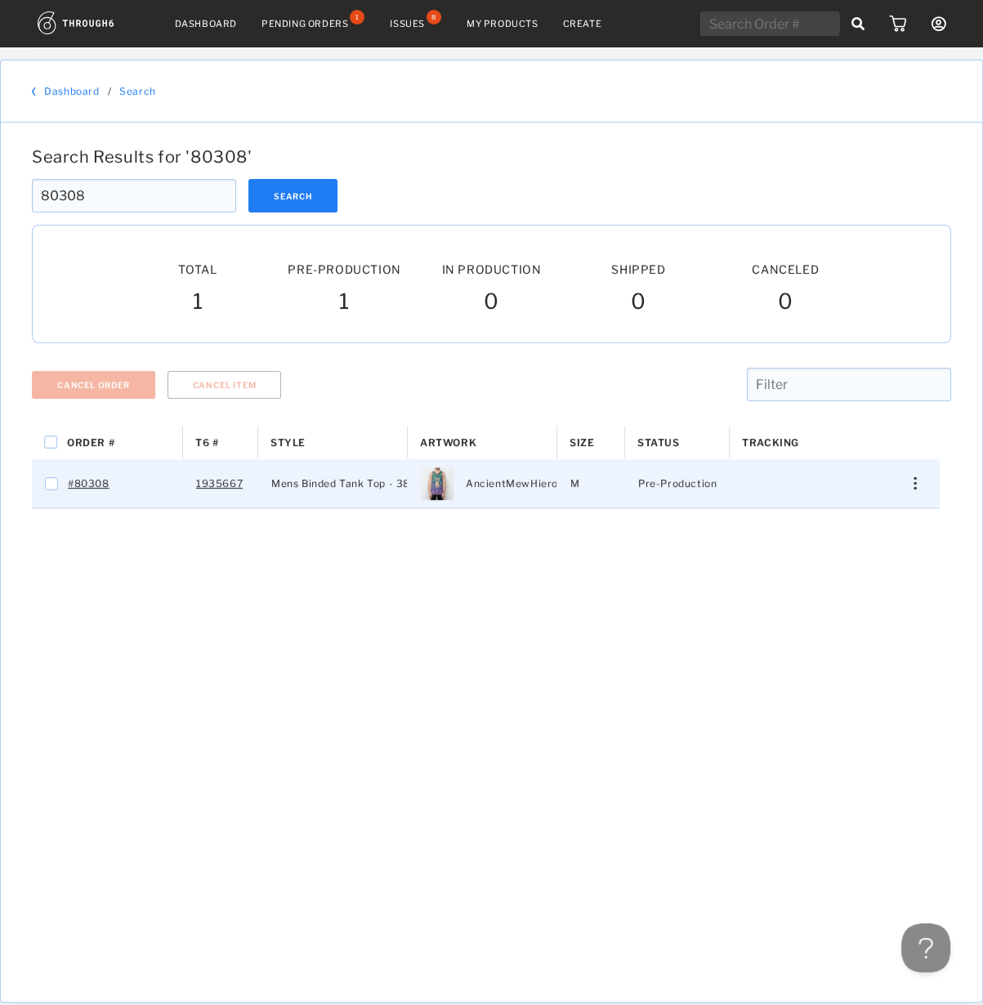
click at [911, 477] on div "Press SPACE to select this row." at bounding box center [908, 483] width 39 height 12
click at [817, 564] on span "View History" at bounding box center [840, 570] width 65 height 21
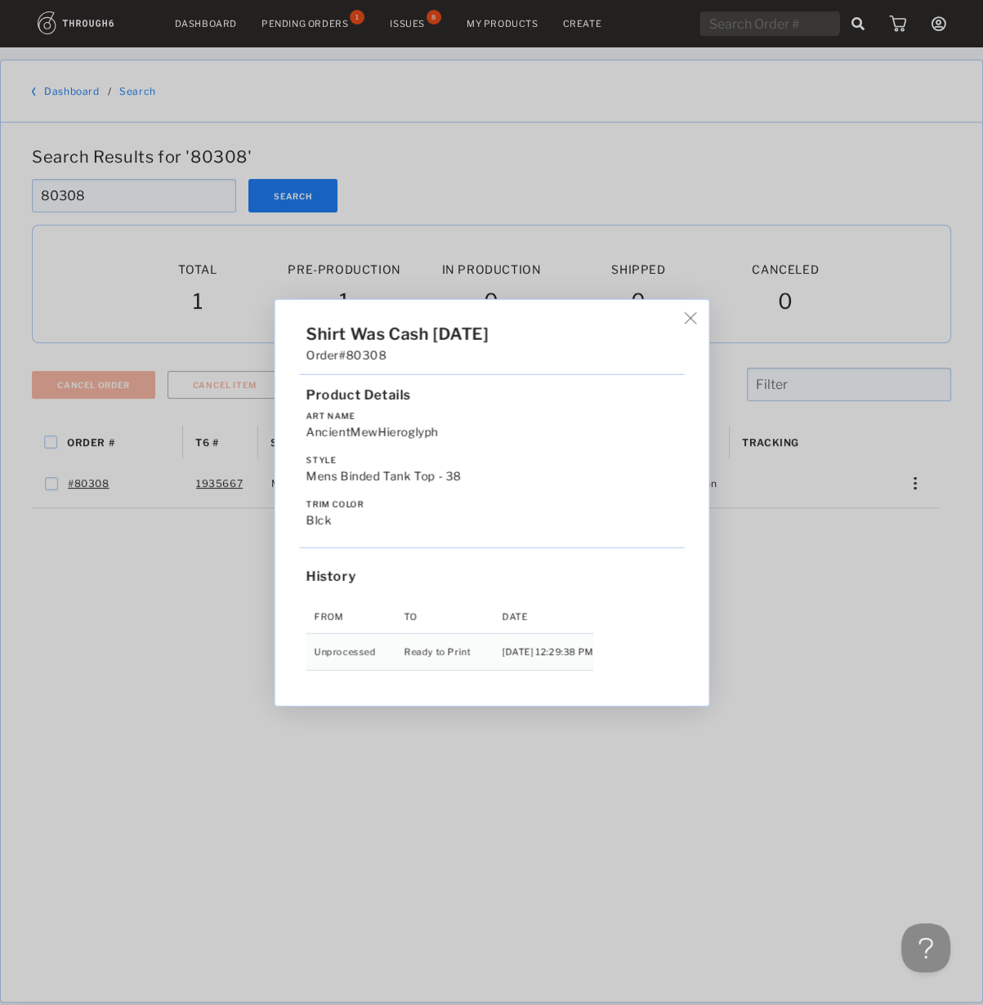
click at [797, 676] on div "Shirt Was Cash [DATE] Order #80308 Product Details Art Name AncientMewHieroglyp…" at bounding box center [491, 502] width 983 height 1005
